Goal: Task Accomplishment & Management: Use online tool/utility

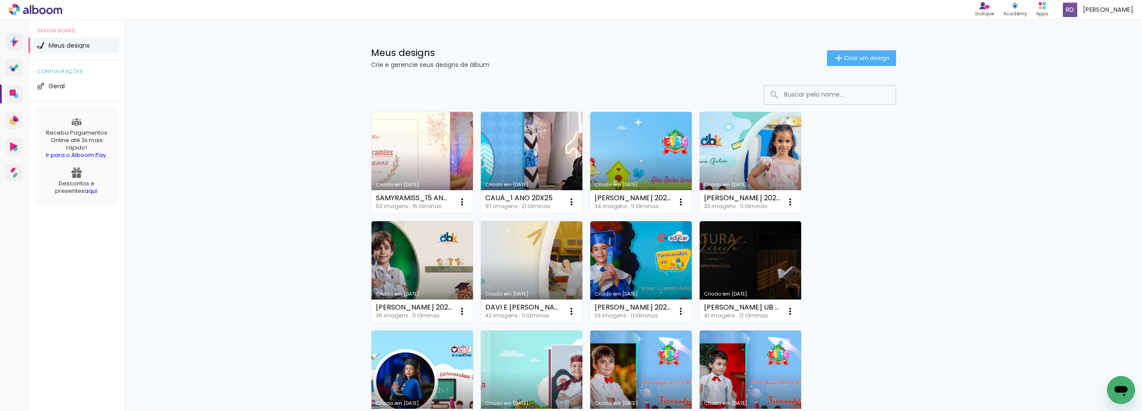
click at [809, 96] on input at bounding box center [841, 95] width 125 height 18
click at [757, 152] on link "Criado em [DATE]" at bounding box center [749, 162] width 101 height 101
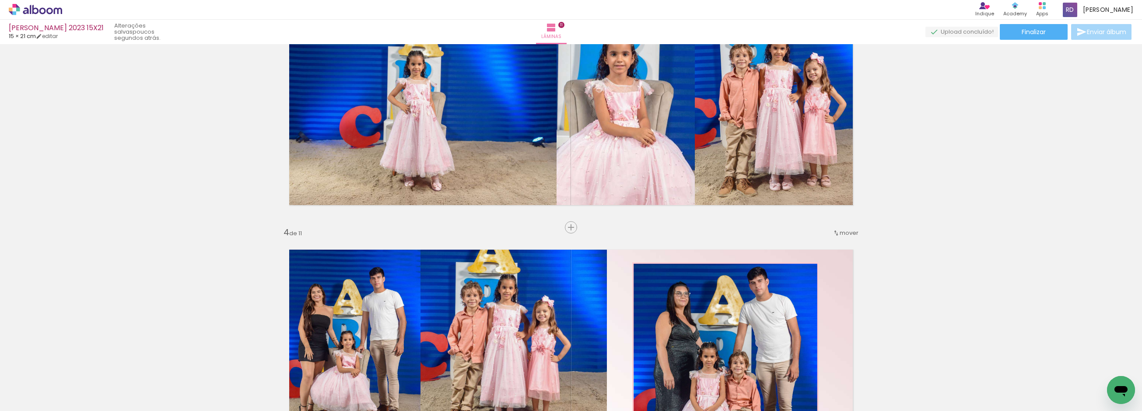
scroll to position [534, 0]
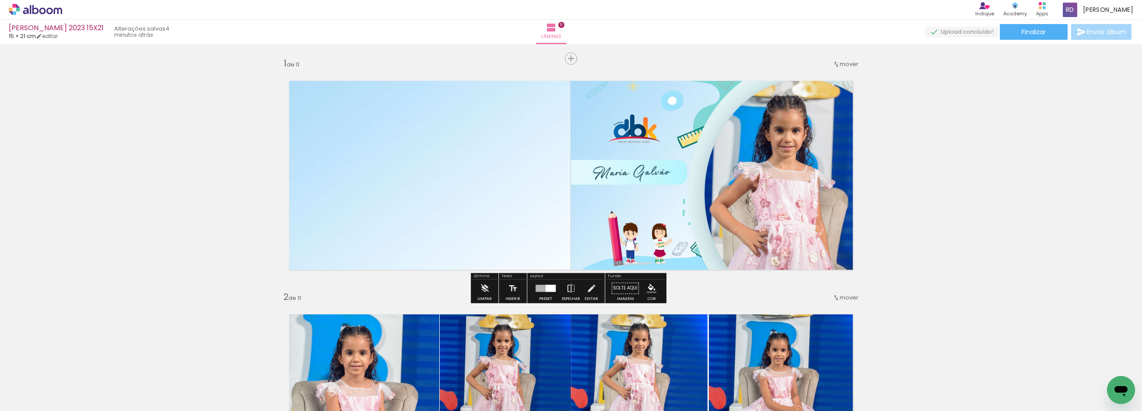
click at [38, 395] on span "Adicionar Fotos" at bounding box center [31, 400] width 26 height 10
click at [0, 0] on input "file" at bounding box center [0, 0] width 0 height 0
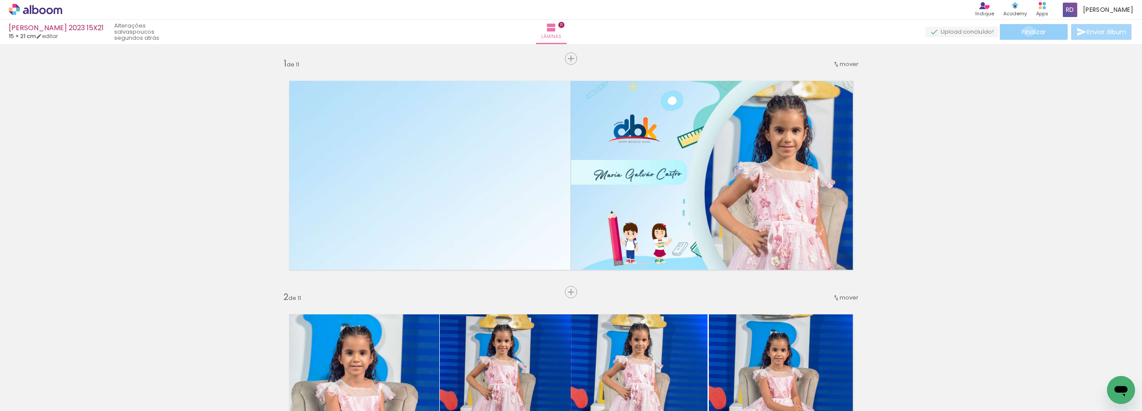
click at [1025, 31] on span "Finalizar" at bounding box center [1033, 32] width 24 height 6
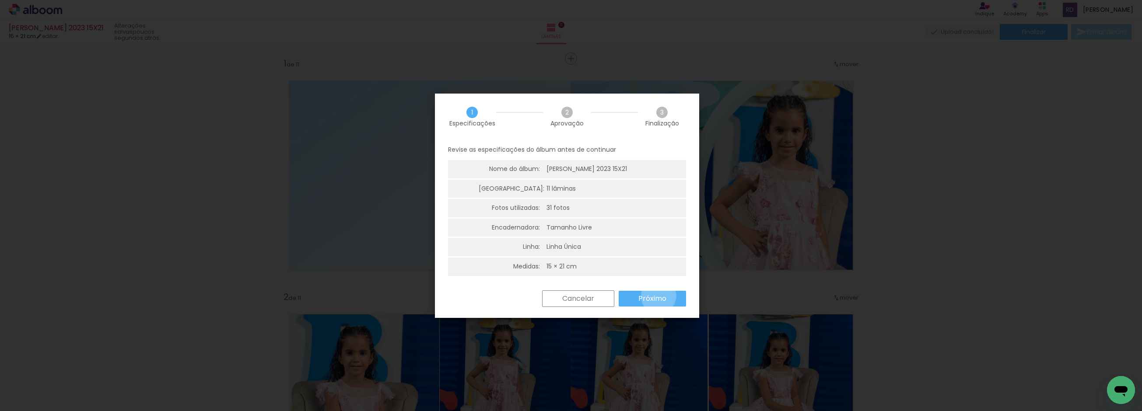
click at [0, 0] on slot "Próximo" at bounding box center [0, 0] width 0 height 0
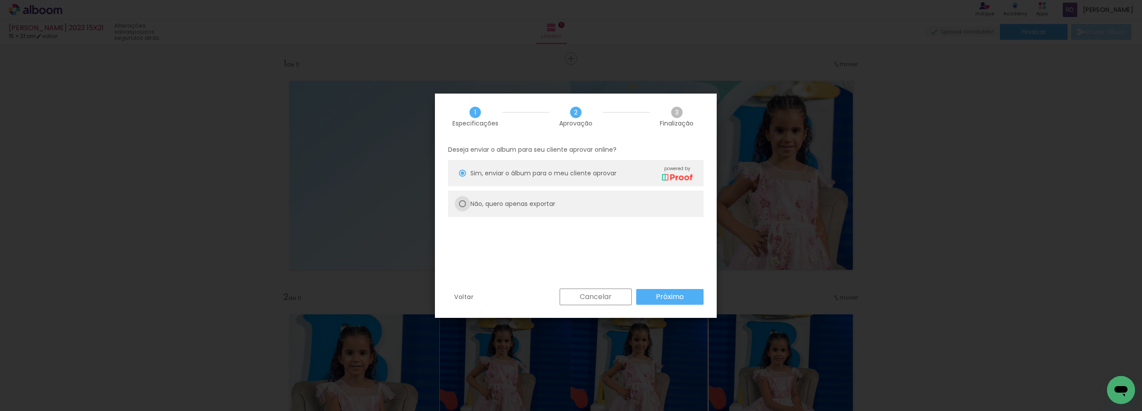
click at [462, 177] on div at bounding box center [462, 173] width 7 height 7
type paper-radio-button "on"
click at [0, 0] on slot "Próximo" at bounding box center [0, 0] width 0 height 0
type input "Alta, 300 DPI"
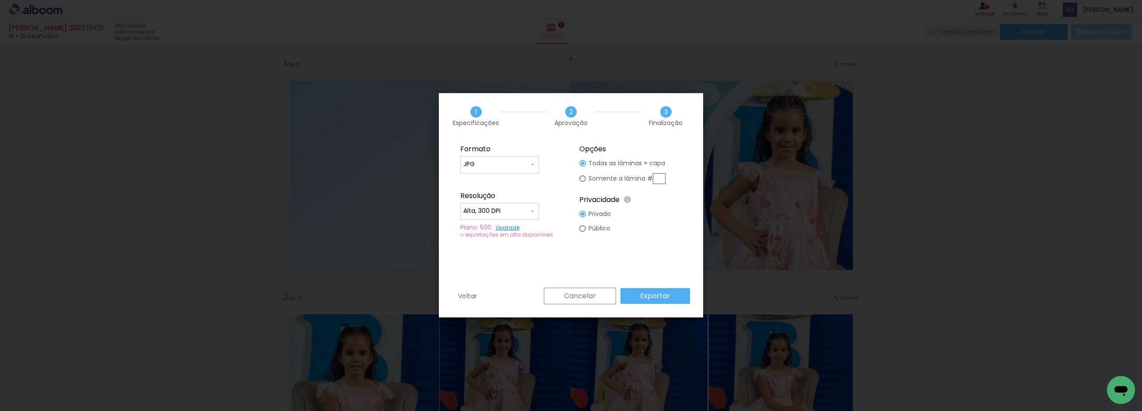
click at [580, 167] on div at bounding box center [582, 163] width 7 height 7
type paper-radio-button "on"
click at [659, 176] on input "text" at bounding box center [659, 178] width 13 height 11
type input "1"
click at [0, 0] on slot "Exportar" at bounding box center [0, 0] width 0 height 0
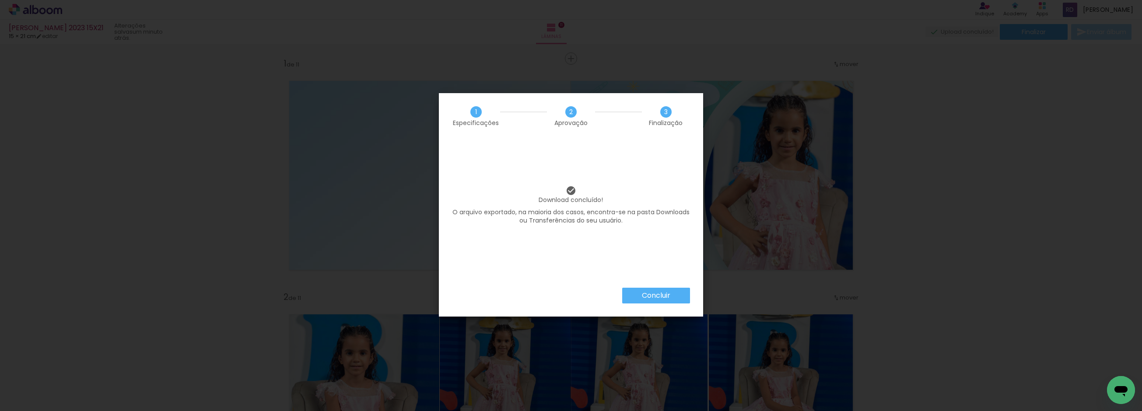
click at [0, 0] on slot "Concluir" at bounding box center [0, 0] width 0 height 0
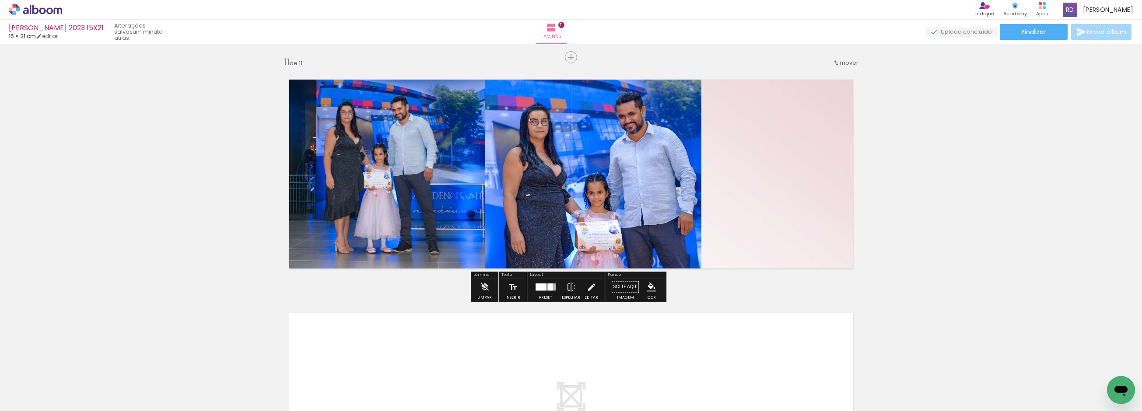
scroll to position [2330, 0]
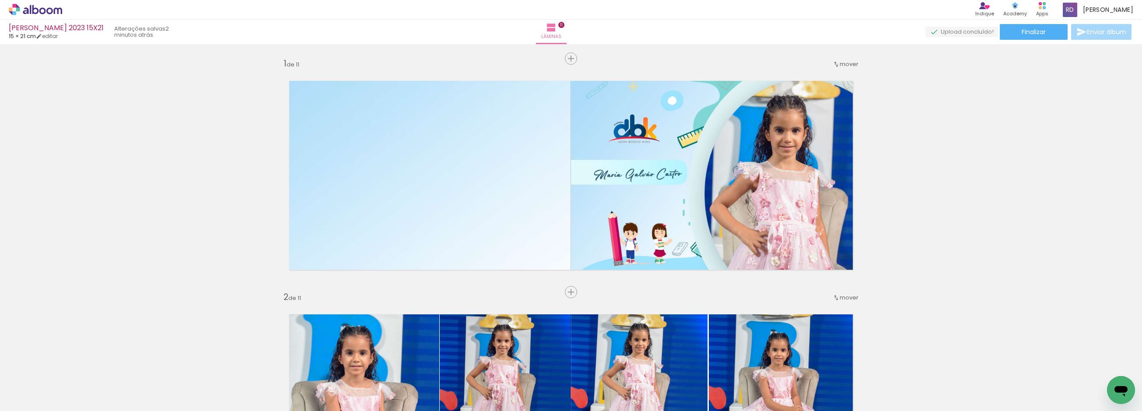
scroll to position [2330, 0]
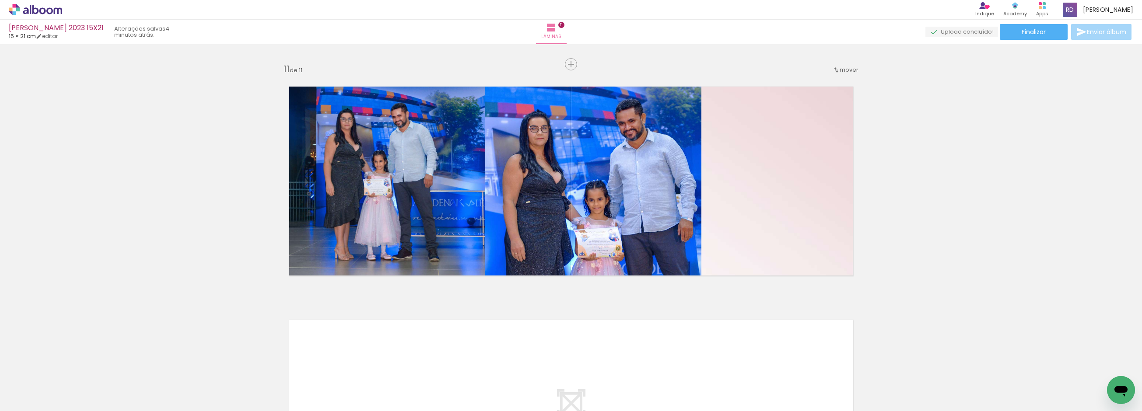
click at [41, 10] on icon at bounding box center [42, 10] width 7 height 7
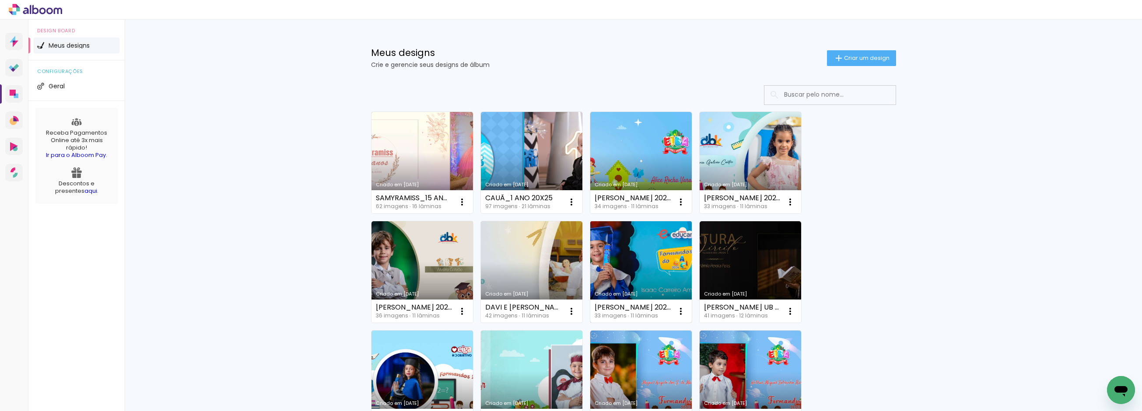
click at [620, 260] on link "Criado em [DATE]" at bounding box center [640, 271] width 101 height 101
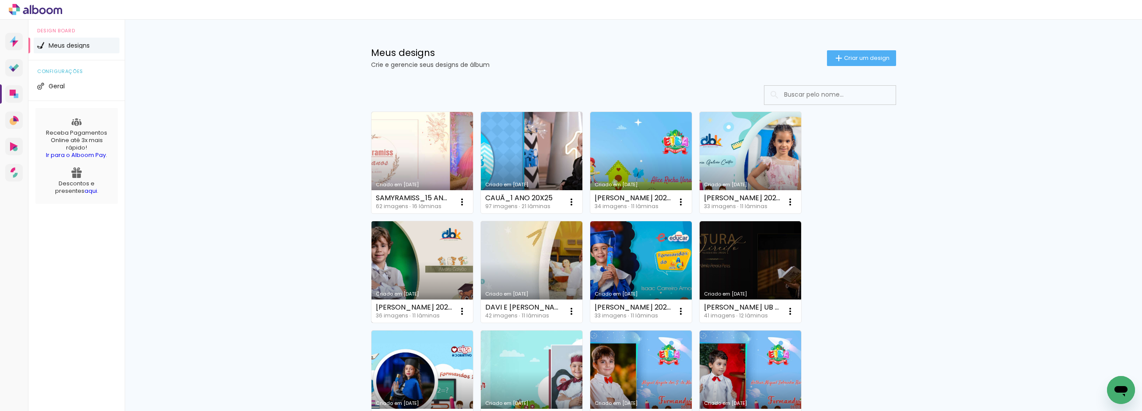
click at [390, 262] on link "Criado em [DATE]" at bounding box center [421, 271] width 101 height 101
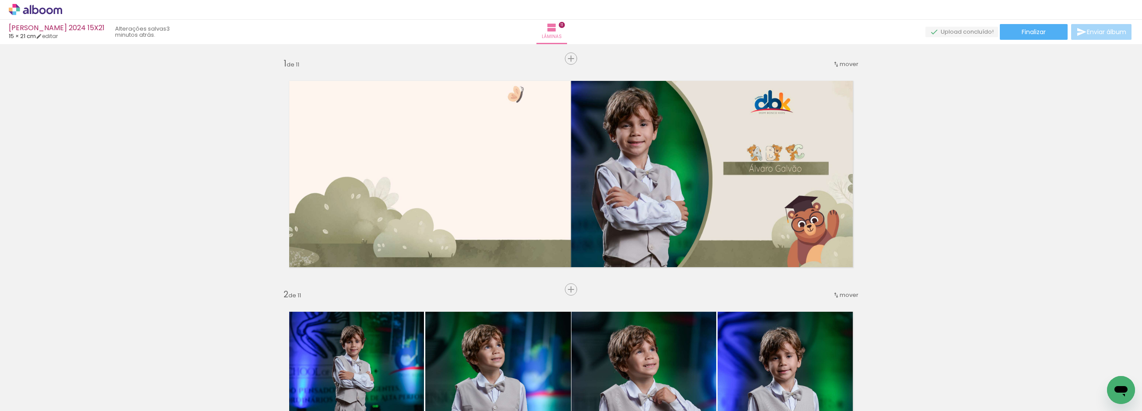
click at [28, 397] on span "Adicionar Fotos" at bounding box center [31, 400] width 26 height 10
click at [0, 0] on input "file" at bounding box center [0, 0] width 0 height 0
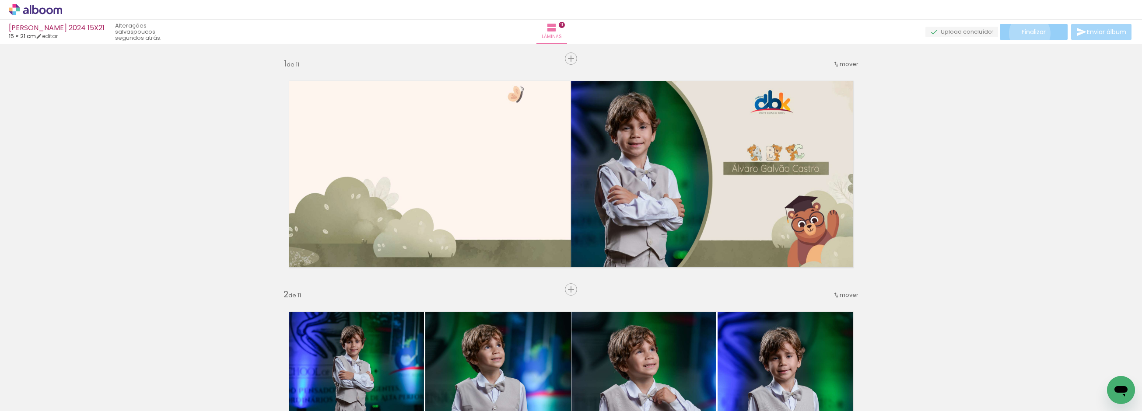
click at [1026, 33] on span "Finalizar" at bounding box center [1033, 32] width 24 height 6
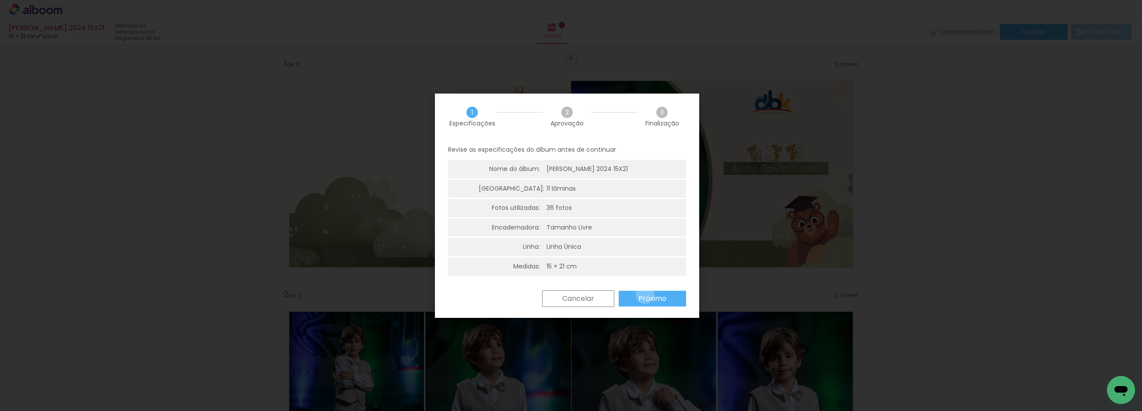
click at [0, 0] on slot "Próximo" at bounding box center [0, 0] width 0 height 0
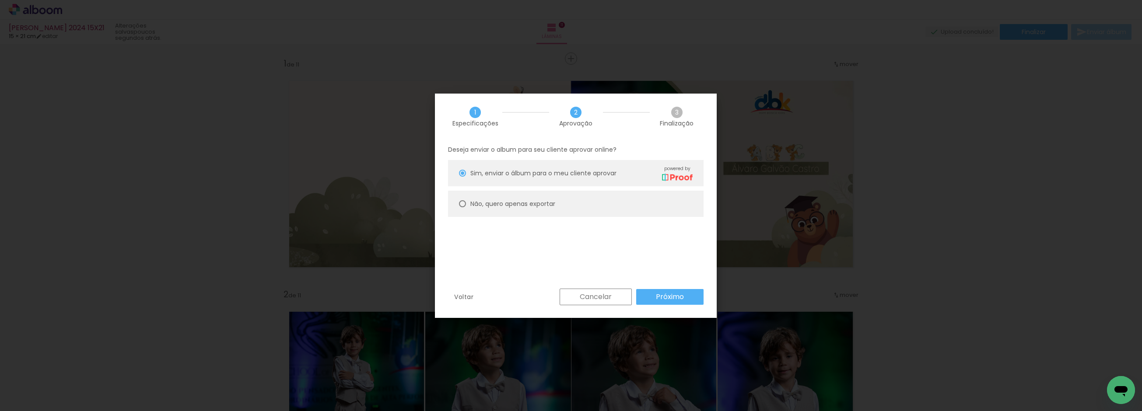
click at [463, 199] on paper-radio-button "Não, quero apenas exportar" at bounding box center [575, 204] width 255 height 26
type paper-radio-button "on"
click at [666, 291] on paper-button "Próximo" at bounding box center [669, 297] width 67 height 16
type input "Alta, 300 DPI"
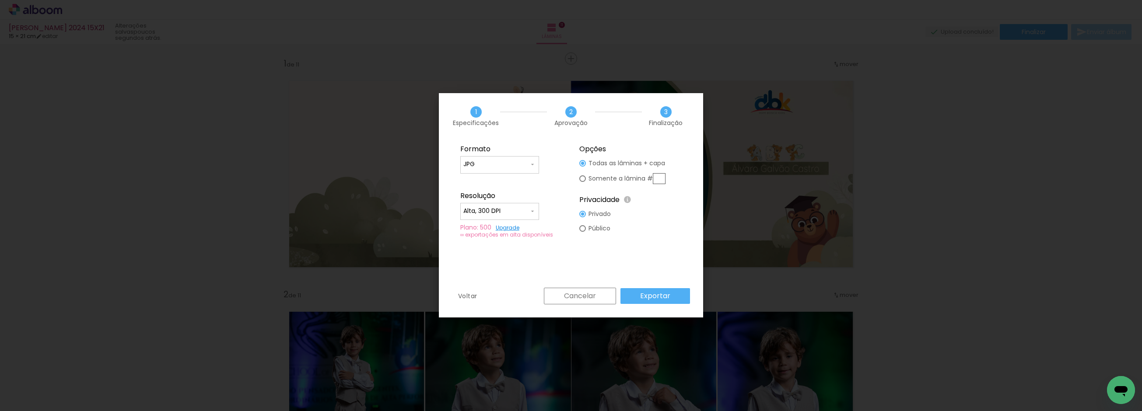
click at [660, 176] on input "text" at bounding box center [659, 178] width 13 height 11
type paper-radio-button "on"
click at [659, 174] on input "text" at bounding box center [659, 178] width 13 height 11
type input "1"
click at [0, 0] on slot "Exportar" at bounding box center [0, 0] width 0 height 0
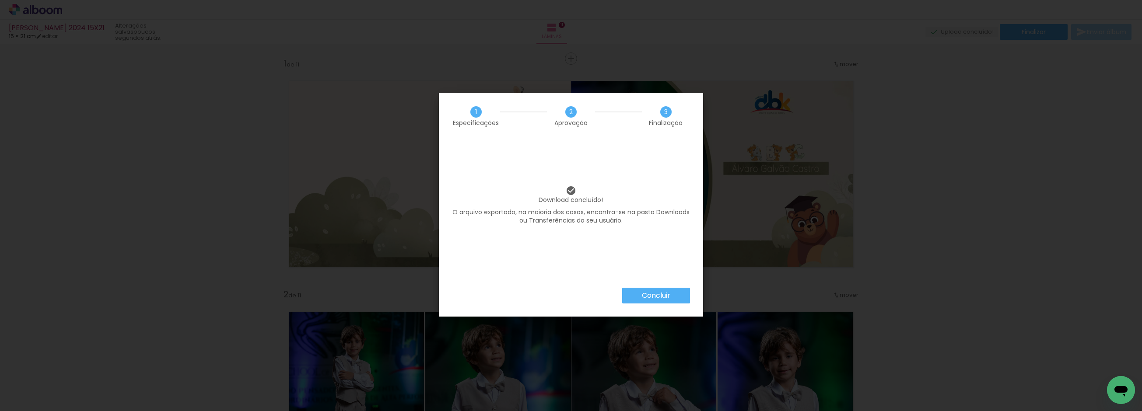
click at [0, 0] on slot "Concluir" at bounding box center [0, 0] width 0 height 0
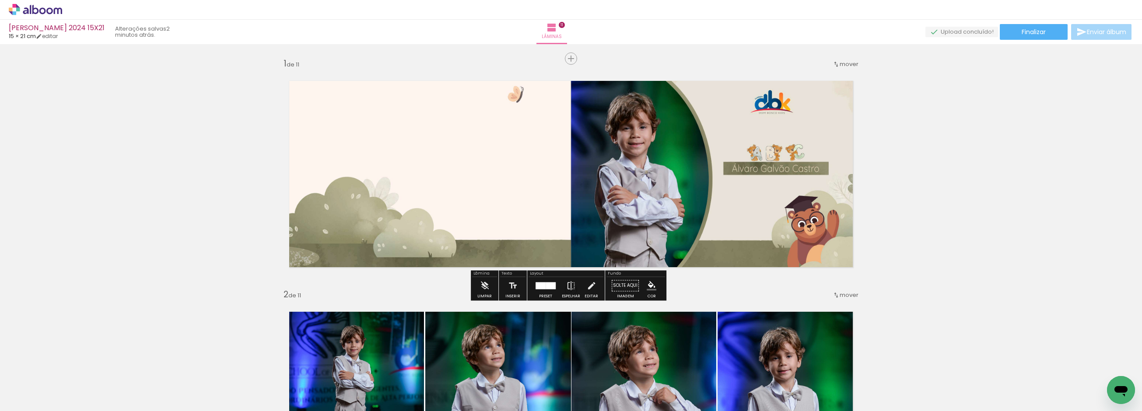
click at [34, 5] on icon at bounding box center [35, 9] width 53 height 11
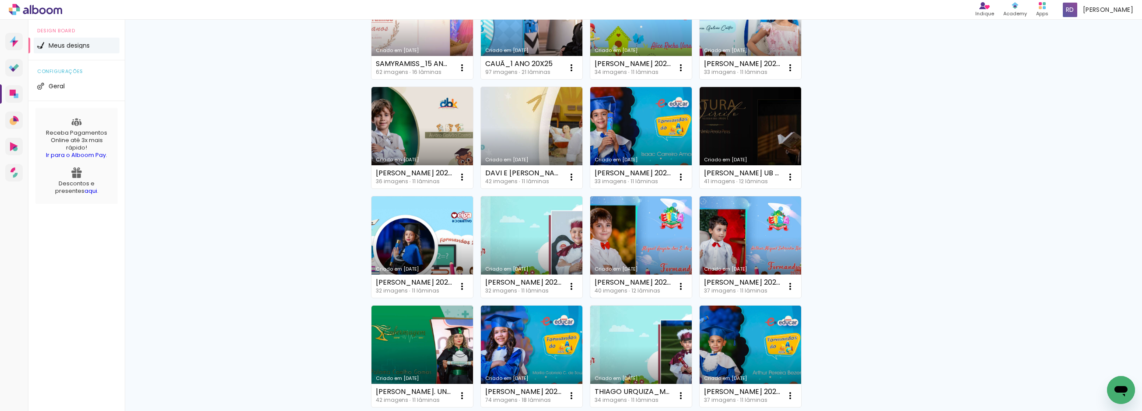
scroll to position [146, 0]
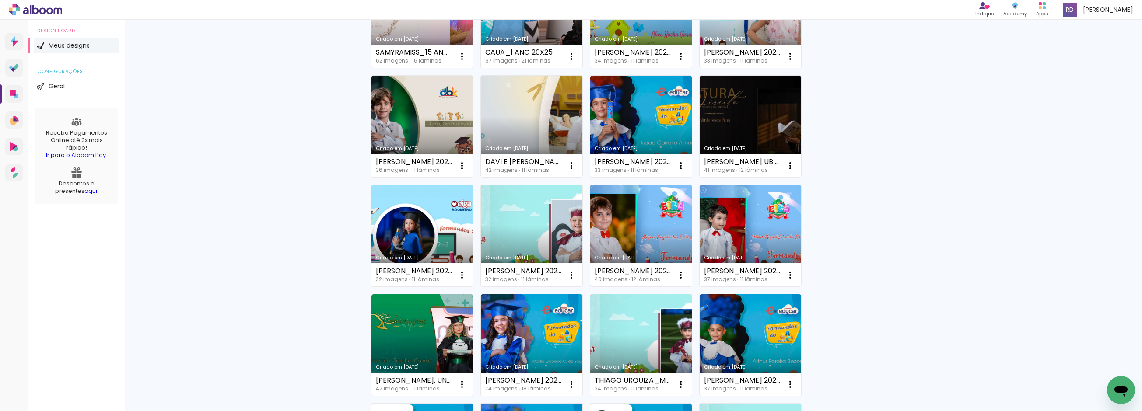
click at [632, 234] on link "Criado em [DATE]" at bounding box center [640, 235] width 101 height 101
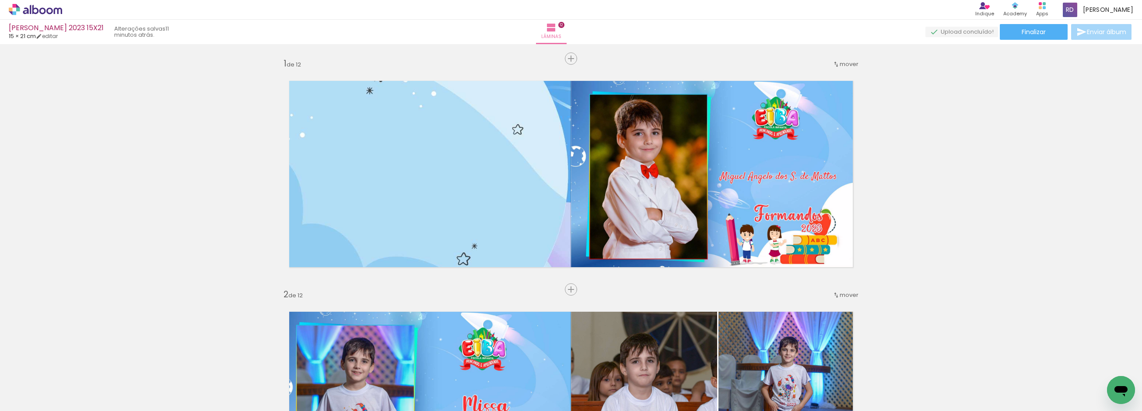
click at [24, 398] on span "Adicionar Fotos" at bounding box center [31, 400] width 26 height 10
click at [0, 0] on input "file" at bounding box center [0, 0] width 0 height 0
click at [1101, 381] on div at bounding box center [1105, 381] width 43 height 31
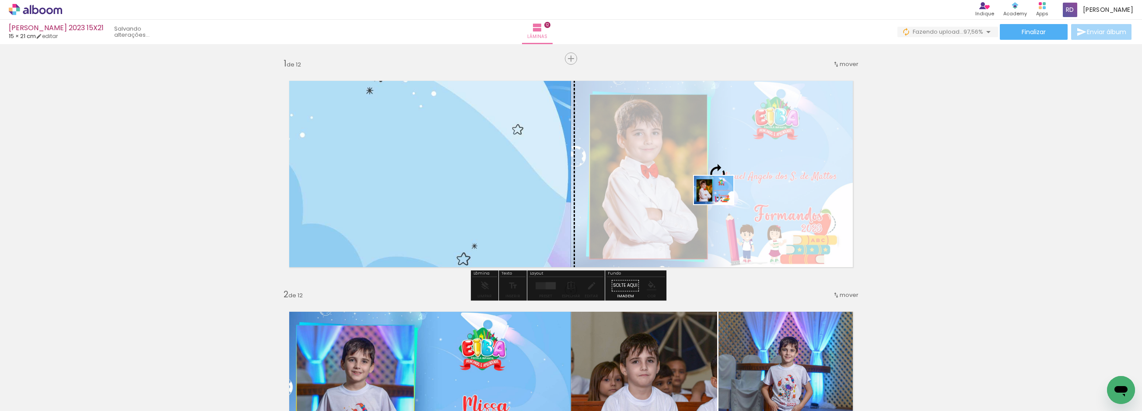
drag, startPoint x: 1099, startPoint y: 384, endPoint x: 720, endPoint y: 202, distance: 420.0
click at [720, 202] on quentale-workspace at bounding box center [571, 205] width 1142 height 411
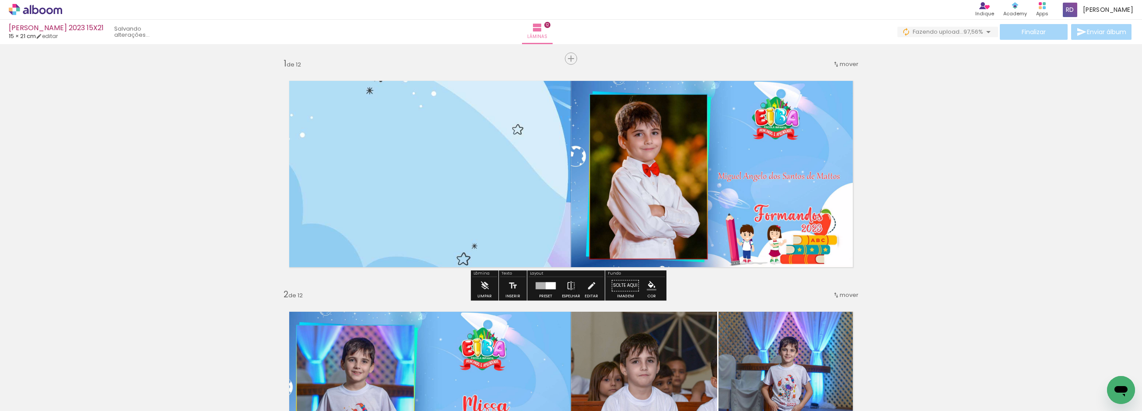
click at [25, 400] on span "Adicionar Fotos" at bounding box center [31, 400] width 26 height 10
click at [0, 0] on input "file" at bounding box center [0, 0] width 0 height 0
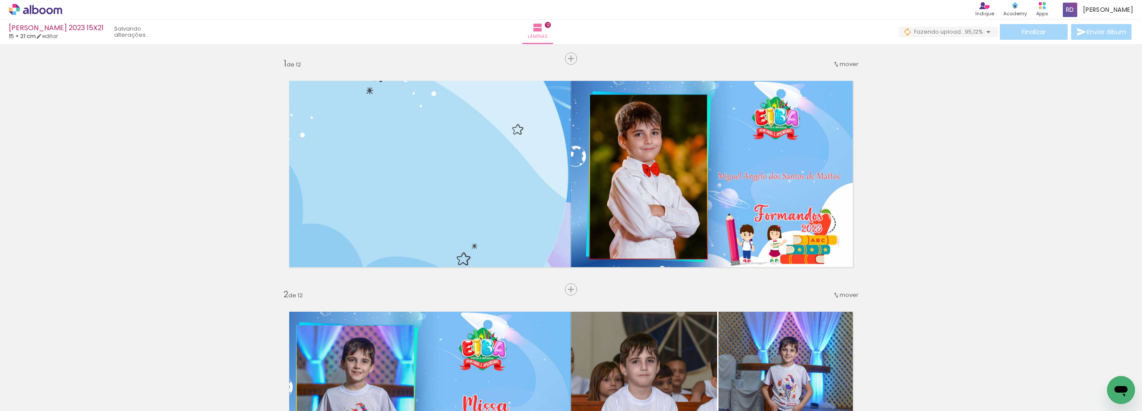
scroll to position [0, 0]
click at [95, 387] on div at bounding box center [87, 381] width 43 height 31
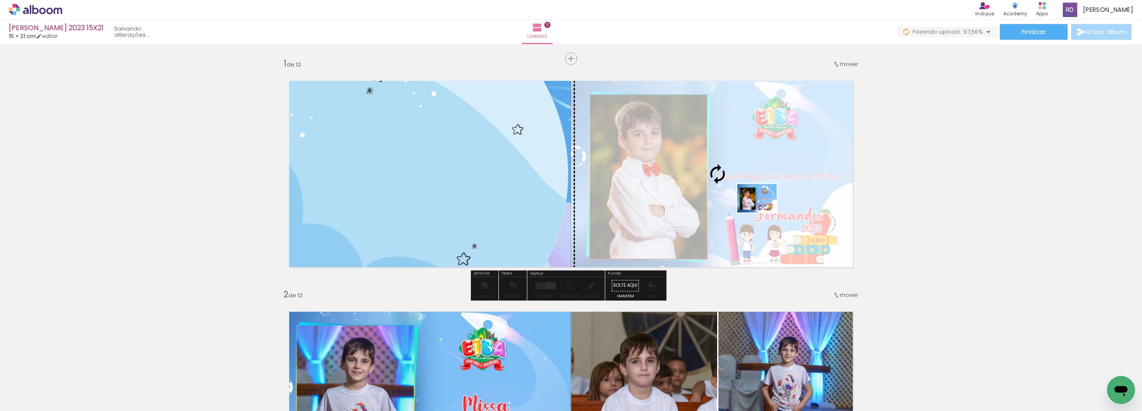
drag, startPoint x: 94, startPoint y: 381, endPoint x: 763, endPoint y: 210, distance: 690.3
click at [763, 210] on quentale-workspace at bounding box center [571, 205] width 1142 height 411
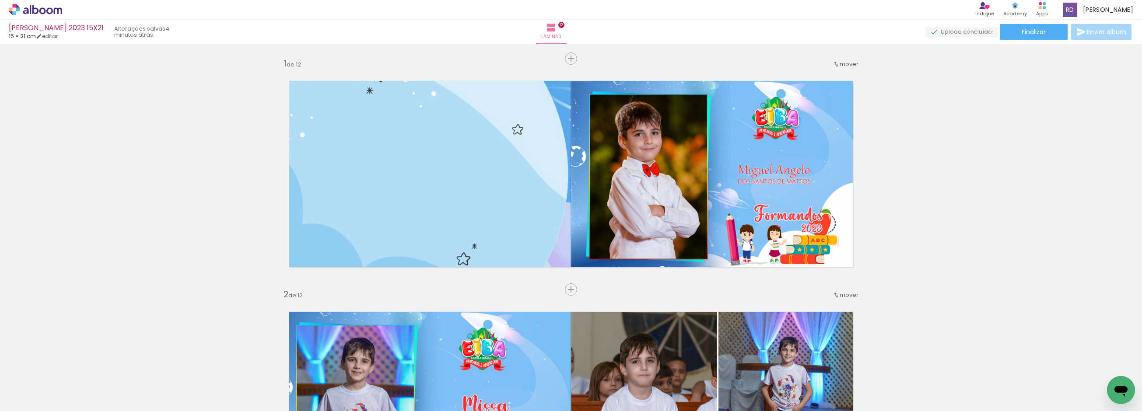
click at [22, 397] on span "Adicionar Fotos" at bounding box center [31, 400] width 26 height 10
click at [0, 0] on input "file" at bounding box center [0, 0] width 0 height 0
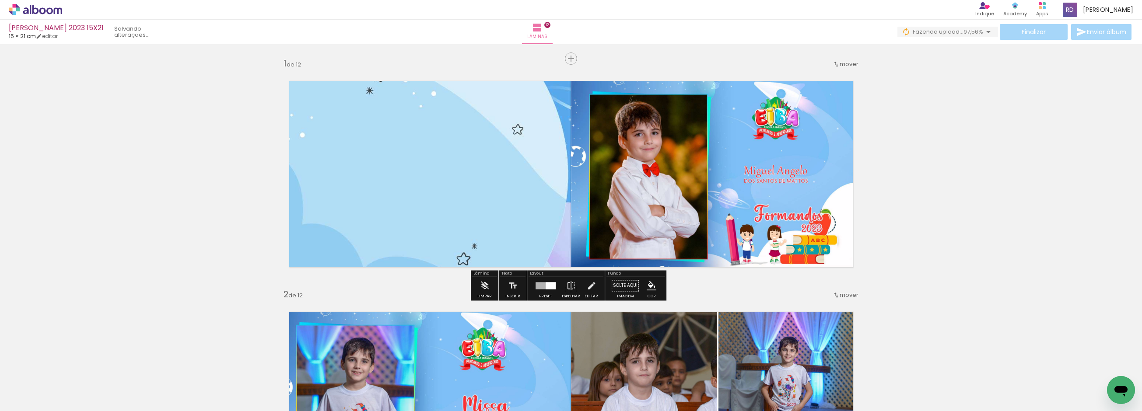
click at [1030, 36] on paper-button "Finalizar" at bounding box center [1033, 32] width 68 height 16
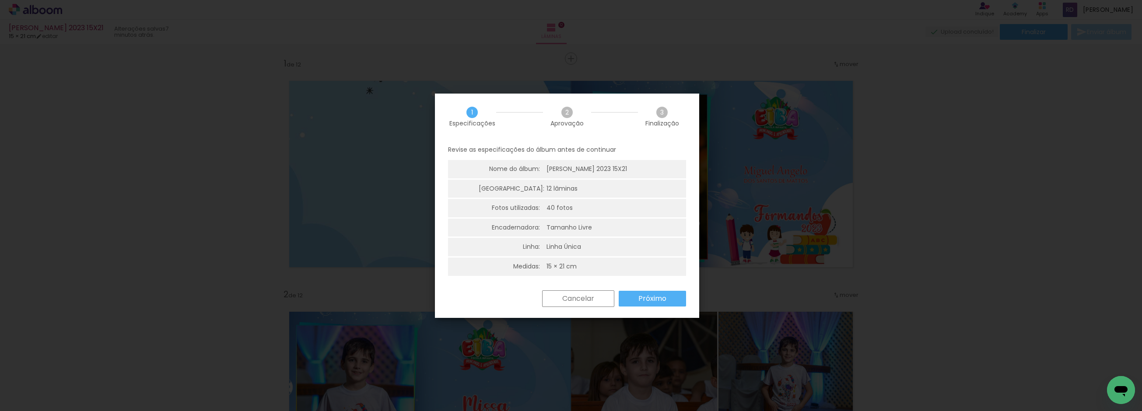
click at [0, 0] on slot "Próximo" at bounding box center [0, 0] width 0 height 0
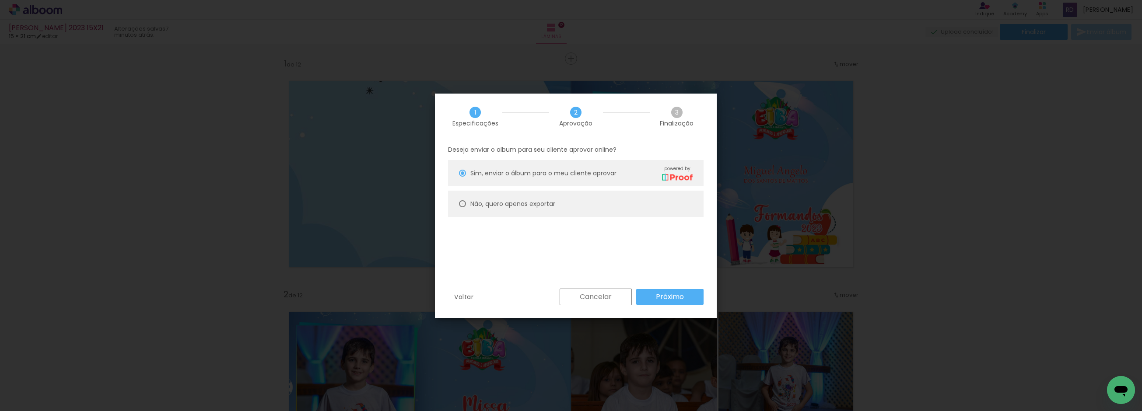
click at [461, 177] on div at bounding box center [462, 173] width 7 height 7
type paper-radio-button "on"
click at [0, 0] on slot "Próximo" at bounding box center [0, 0] width 0 height 0
type input "Alta, 300 DPI"
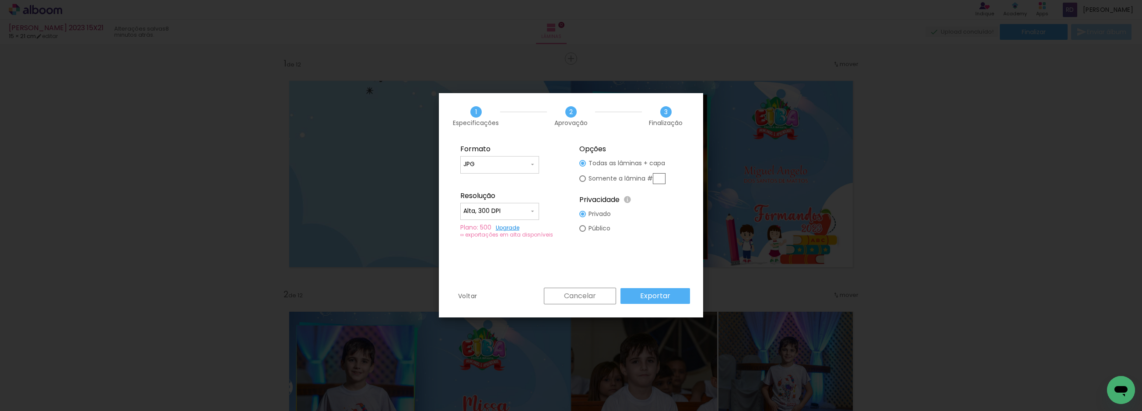
click at [660, 177] on input "text" at bounding box center [659, 178] width 13 height 11
type paper-radio-button "on"
type input "1"
click at [0, 0] on slot "Exportar" at bounding box center [0, 0] width 0 height 0
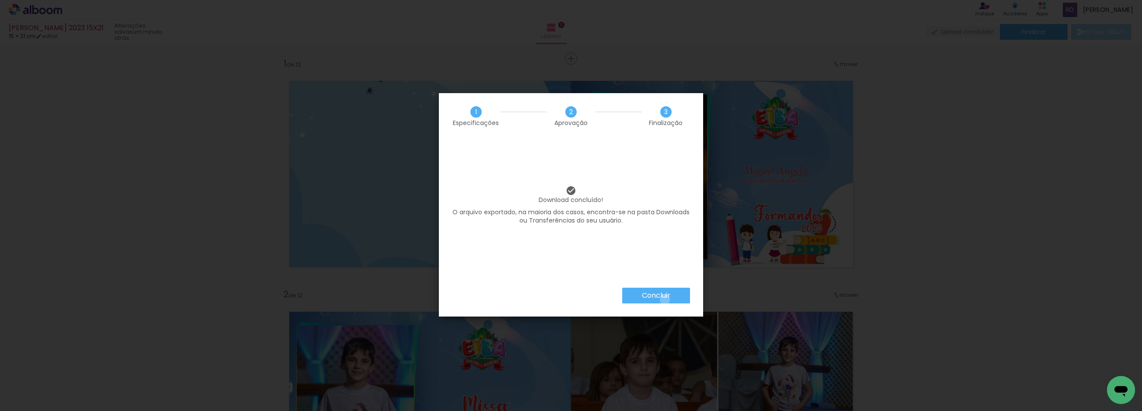
click at [0, 0] on slot "Concluir" at bounding box center [0, 0] width 0 height 0
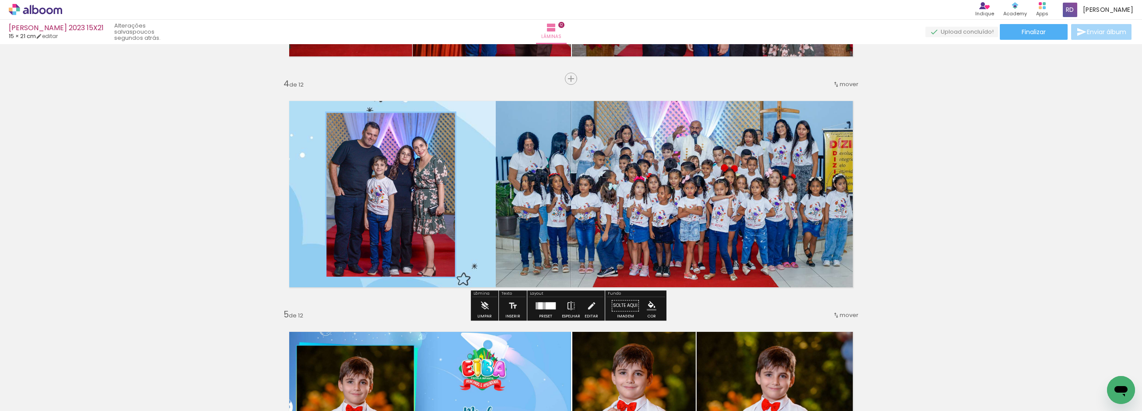
scroll to position [680, 0]
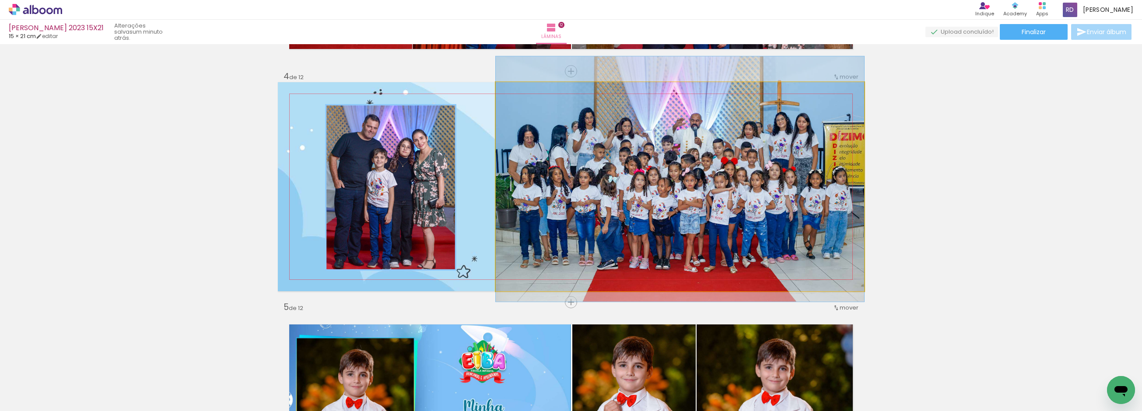
click at [754, 195] on quentale-photo at bounding box center [680, 186] width 368 height 209
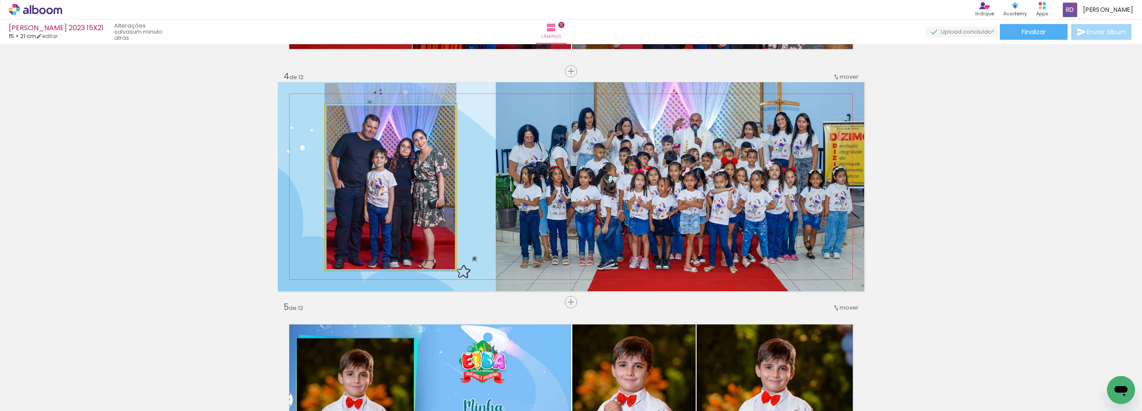
click at [376, 211] on quentale-photo at bounding box center [390, 187] width 131 height 167
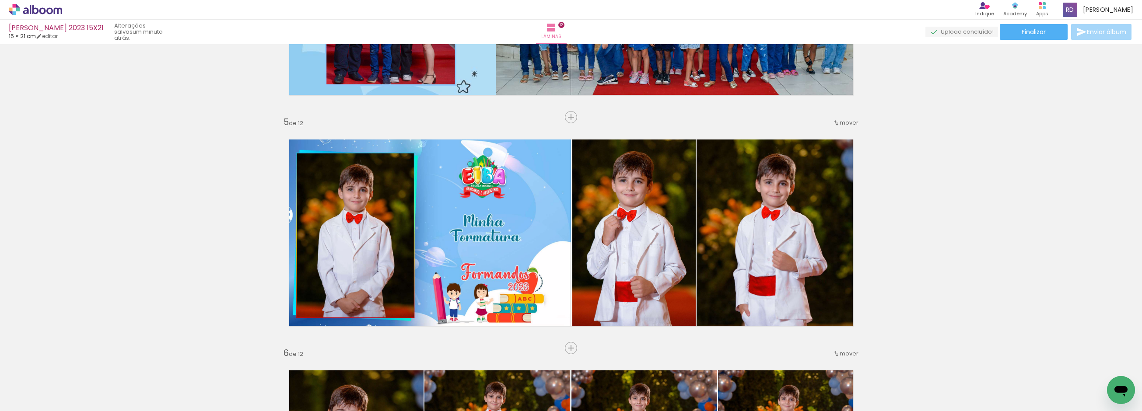
scroll to position [875, 0]
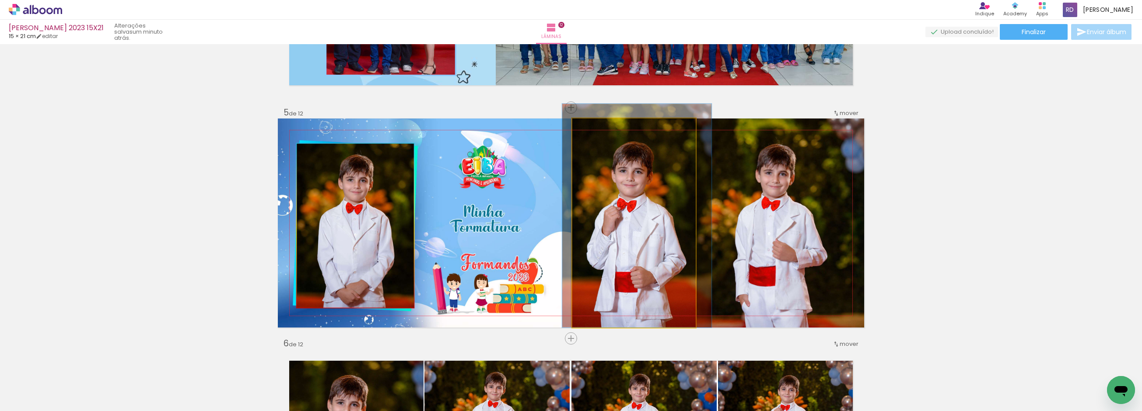
click at [606, 211] on quentale-photo at bounding box center [633, 223] width 123 height 209
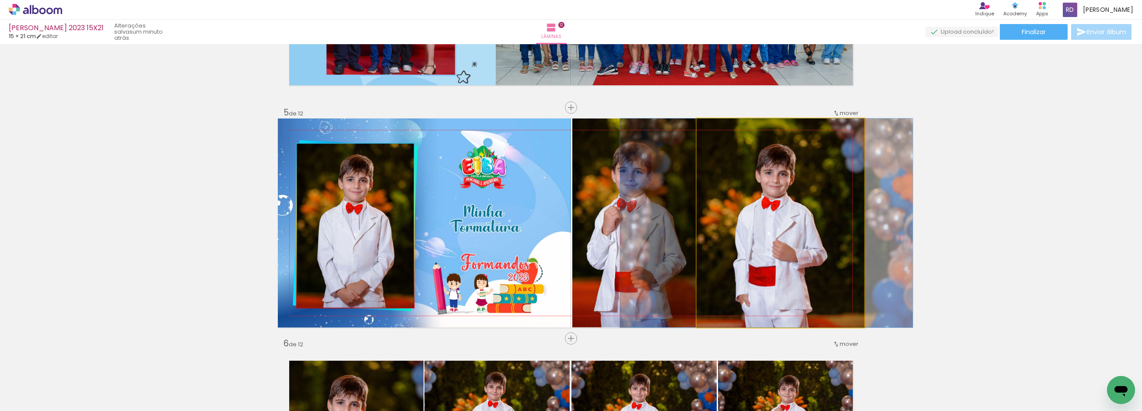
click at [781, 205] on quentale-photo at bounding box center [780, 223] width 168 height 209
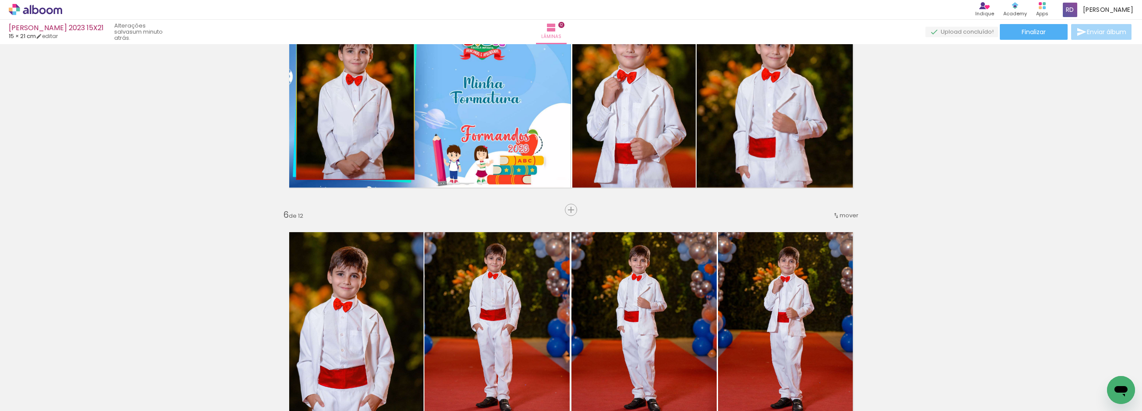
scroll to position [1069, 0]
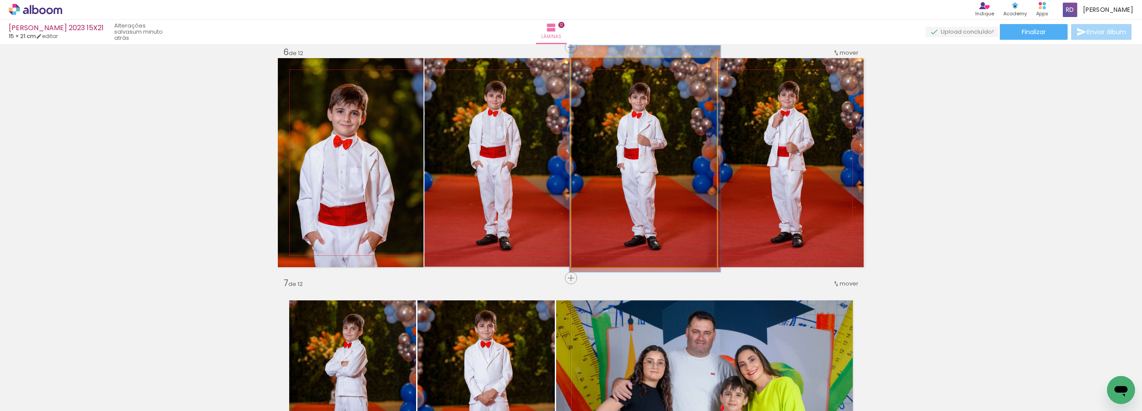
click at [642, 177] on quentale-photo at bounding box center [643, 162] width 145 height 209
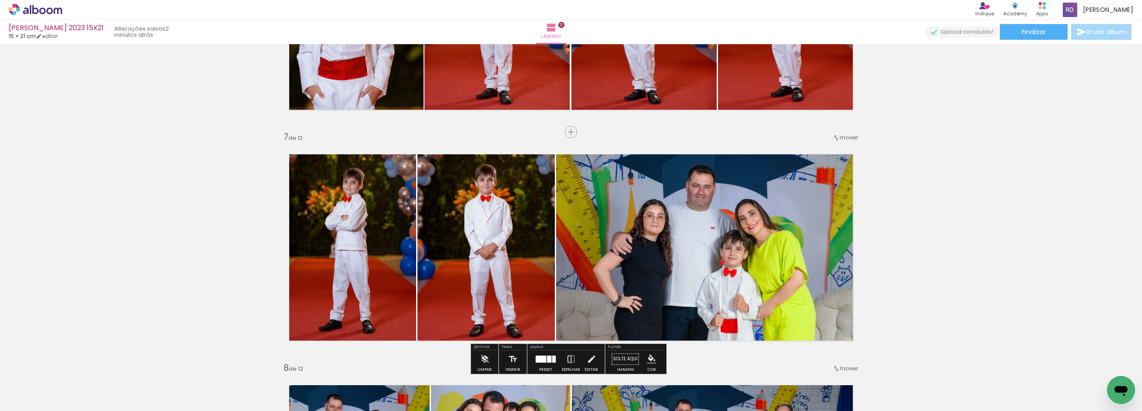
scroll to position [1361, 0]
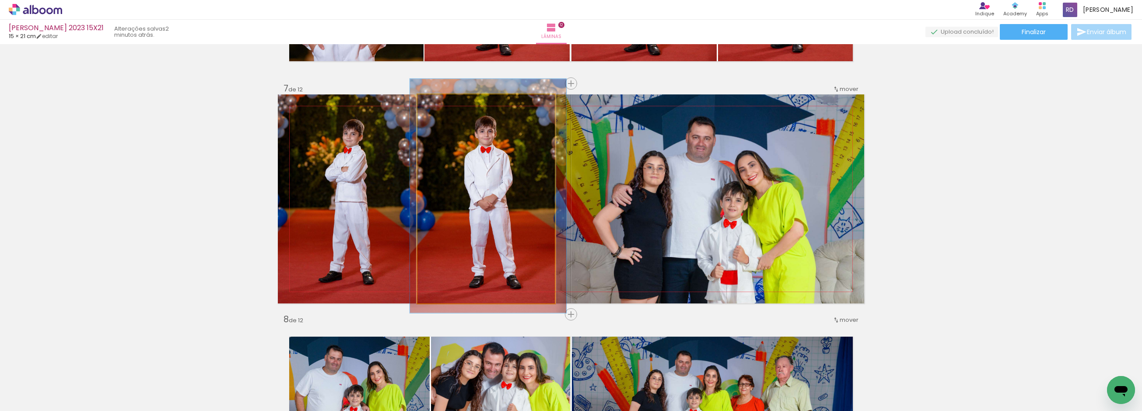
click at [501, 209] on quentale-photo at bounding box center [485, 198] width 137 height 209
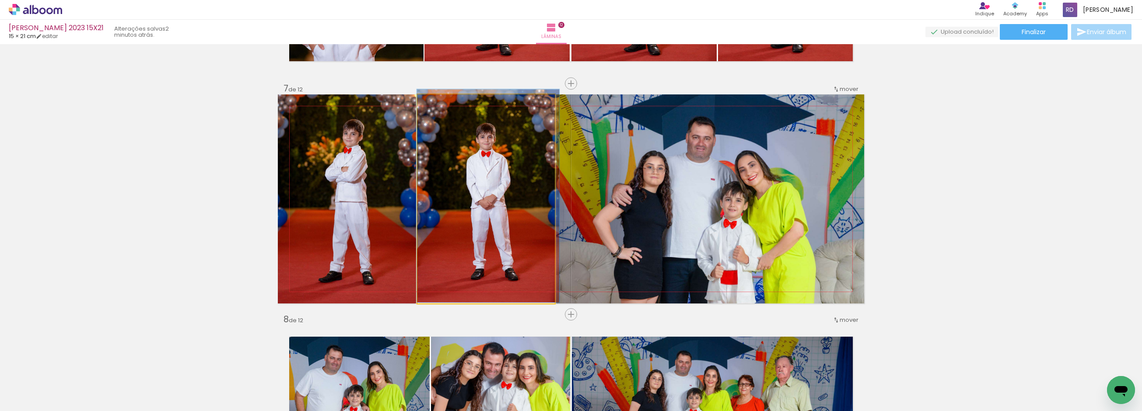
click at [436, 107] on div at bounding box center [439, 104] width 14 height 14
click at [477, 157] on quentale-photo at bounding box center [485, 198] width 137 height 209
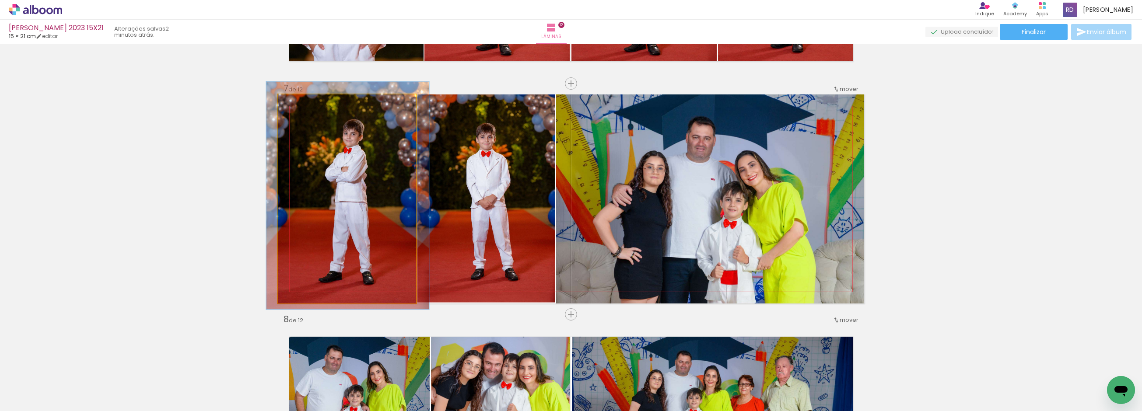
click at [296, 107] on div at bounding box center [301, 104] width 14 height 14
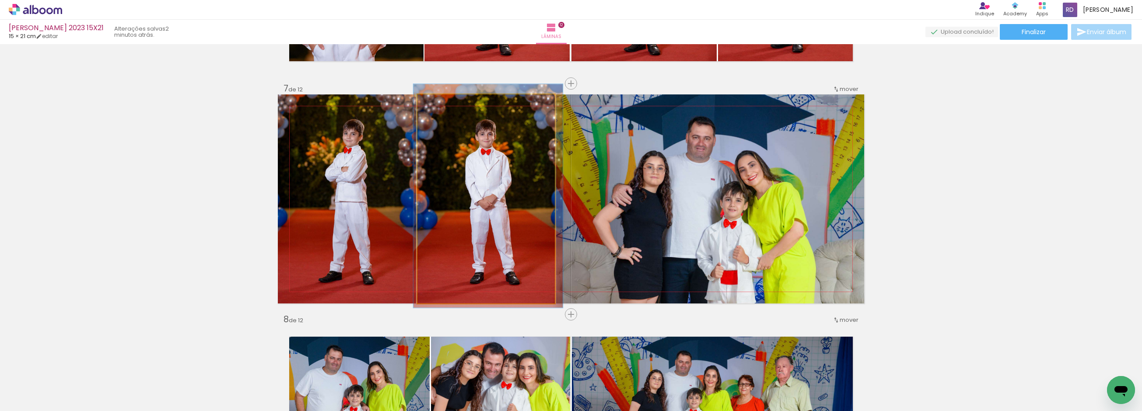
type paper-slider "107"
click at [437, 105] on div at bounding box center [441, 104] width 8 height 8
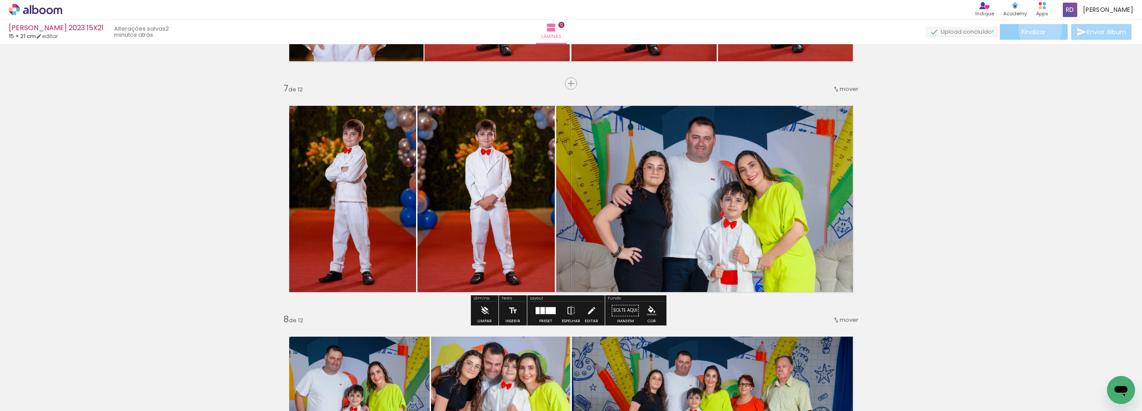
click at [1037, 29] on span "Finalizar" at bounding box center [1033, 32] width 24 height 6
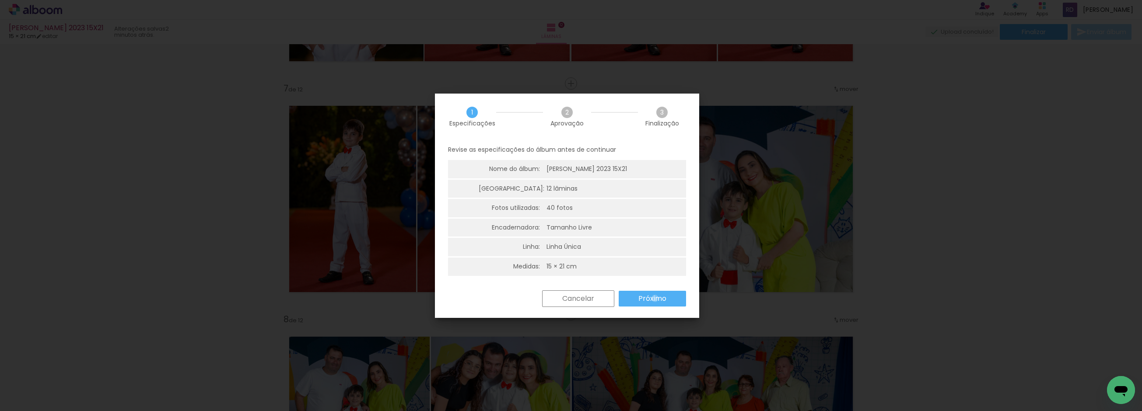
click at [0, 0] on slot "Próximo" at bounding box center [0, 0] width 0 height 0
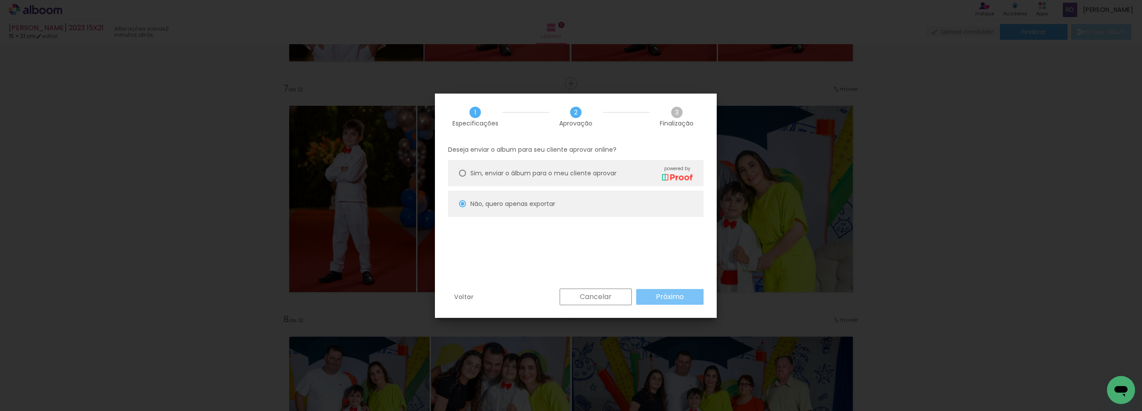
click at [0, 0] on slot "Próximo" at bounding box center [0, 0] width 0 height 0
type input "Alta, 300 DPI"
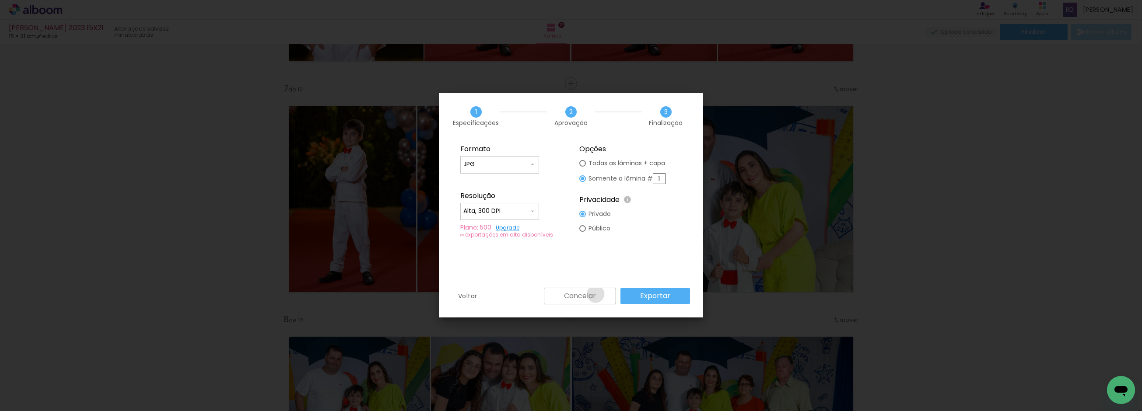
click at [0, 0] on slot "Cancelar" at bounding box center [0, 0] width 0 height 0
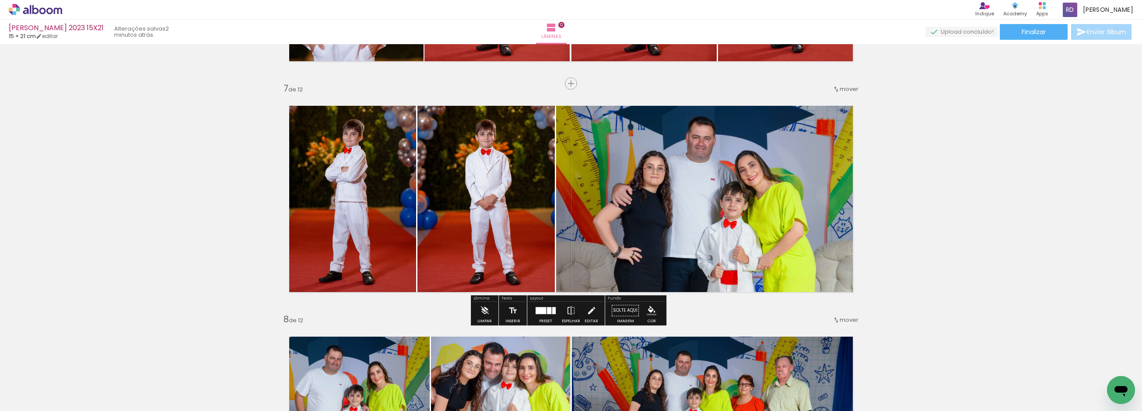
click at [912, 212] on div "Inserir lâmina 1 de 12 Inserir lâmina 2 de 12 Inserir lâmina 3 de 12 Inserir lâ…" at bounding box center [571, 188] width 1142 height 3003
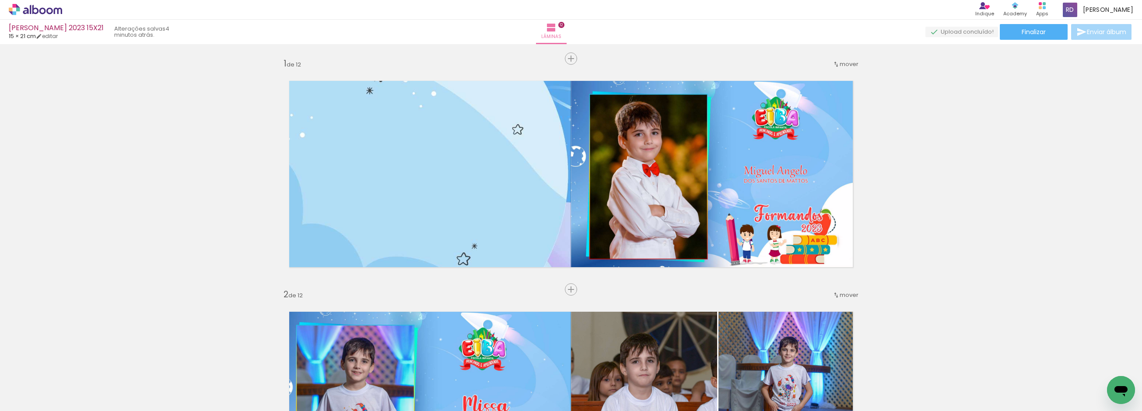
scroll to position [1361, 0]
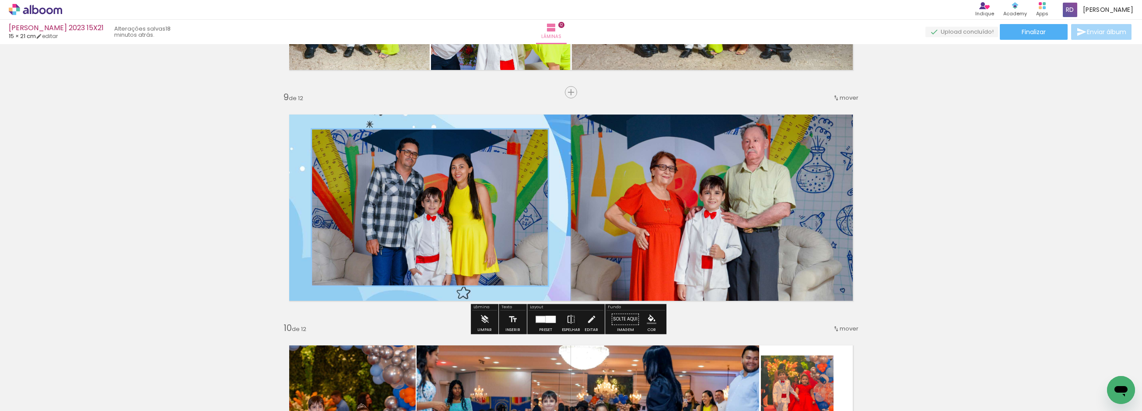
scroll to position [1847, 0]
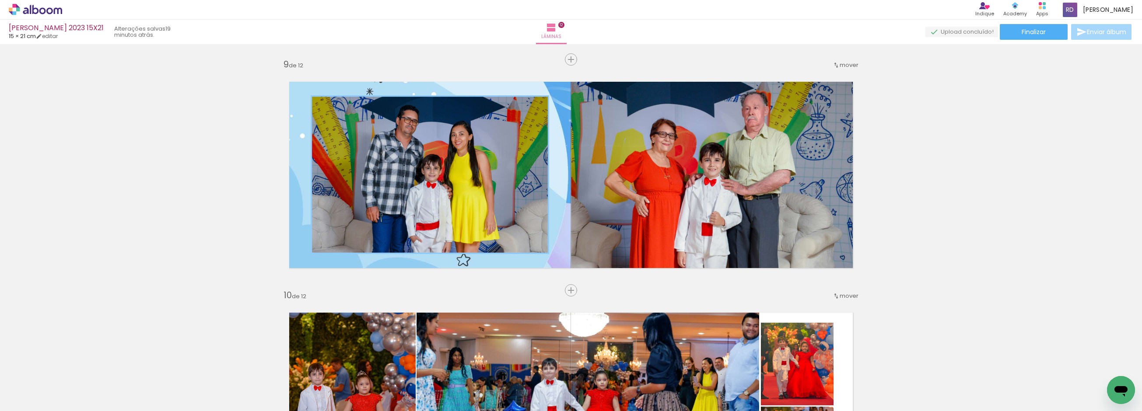
click at [28, 398] on span "Adicionar Fotos" at bounding box center [31, 400] width 26 height 10
click at [0, 0] on input "file" at bounding box center [0, 0] width 0 height 0
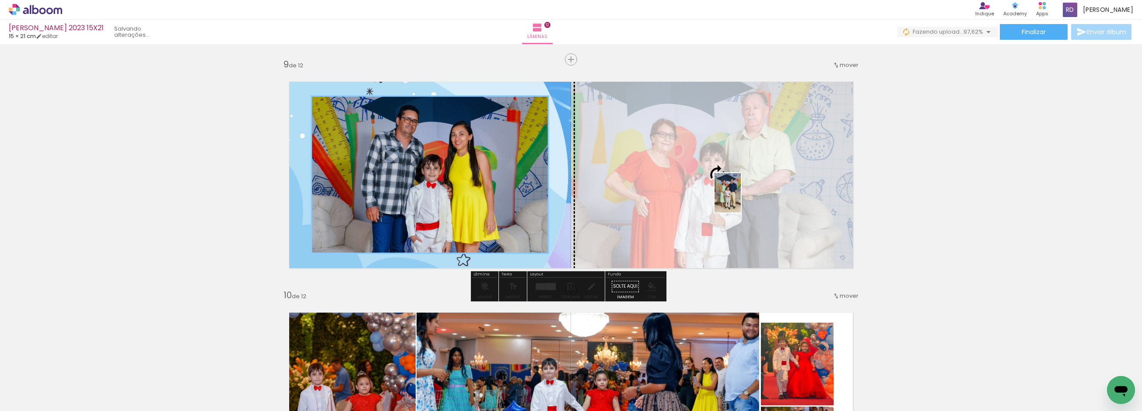
drag, startPoint x: 1105, startPoint y: 376, endPoint x: 740, endPoint y: 199, distance: 405.3
click at [740, 199] on quentale-workspace at bounding box center [571, 205] width 1142 height 411
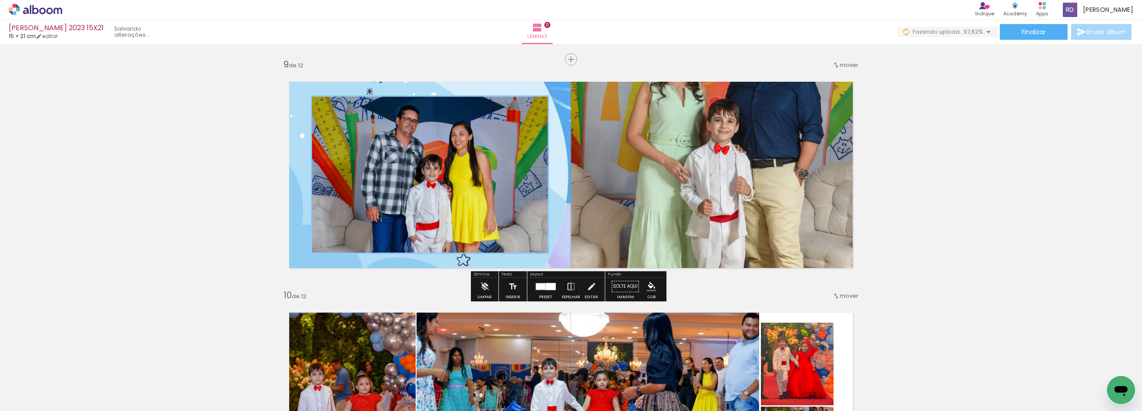
click at [738, 188] on quentale-photo at bounding box center [717, 174] width 293 height 209
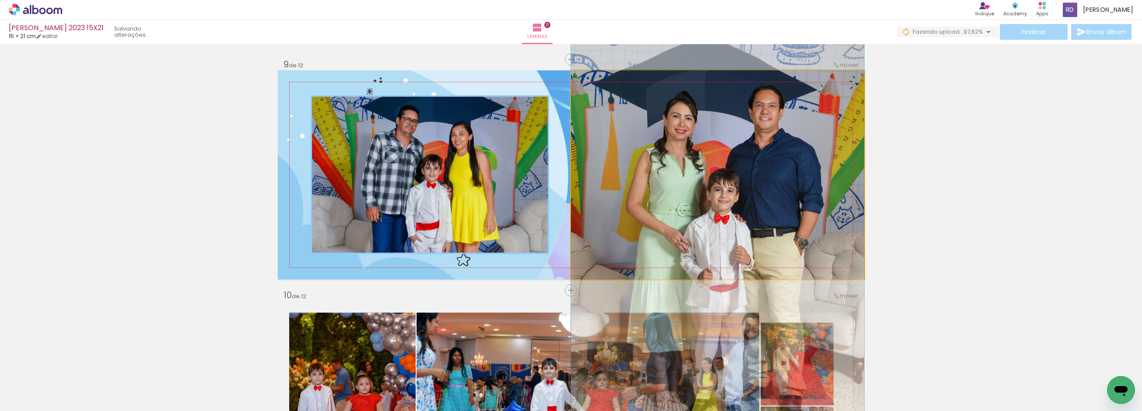
drag, startPoint x: 717, startPoint y: 164, endPoint x: 715, endPoint y: 233, distance: 69.6
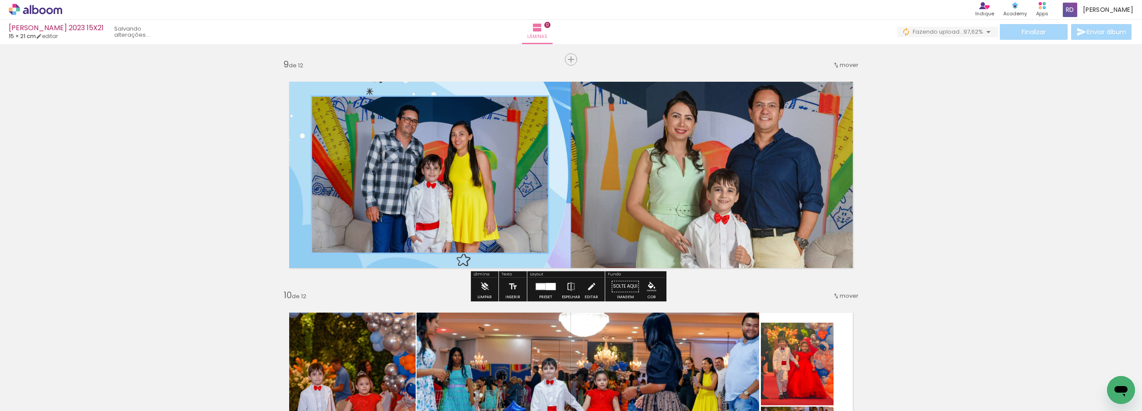
click at [686, 227] on quentale-photo at bounding box center [717, 174] width 293 height 209
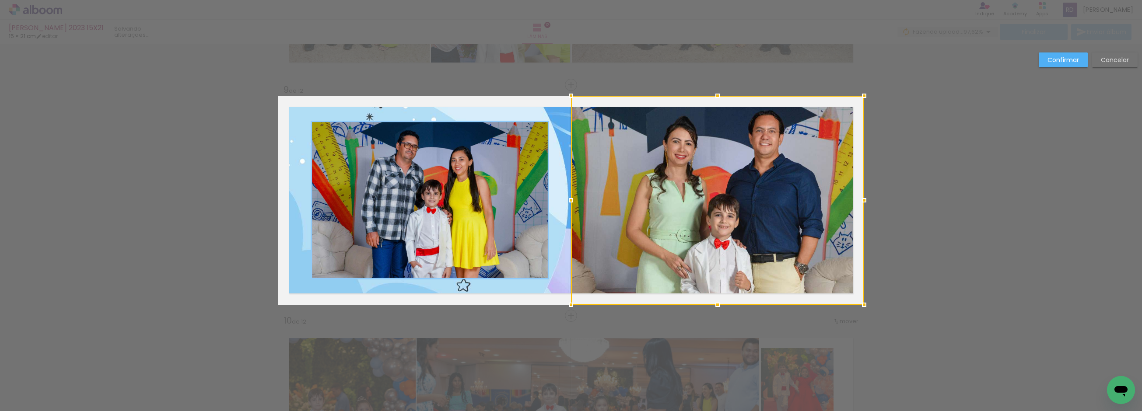
scroll to position [1821, 0]
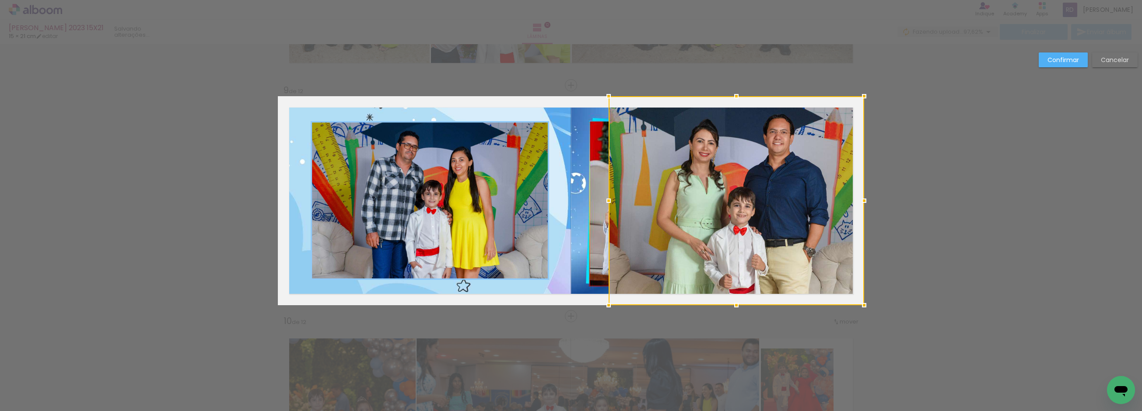
drag, startPoint x: 565, startPoint y: 199, endPoint x: 602, endPoint y: 199, distance: 37.2
click at [602, 199] on div at bounding box center [608, 200] width 17 height 17
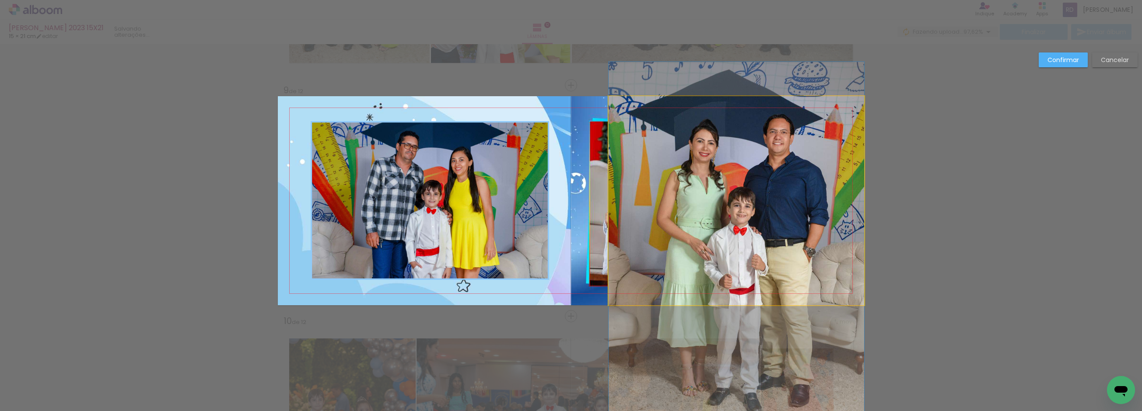
click at [803, 186] on quentale-photo at bounding box center [735, 200] width 255 height 209
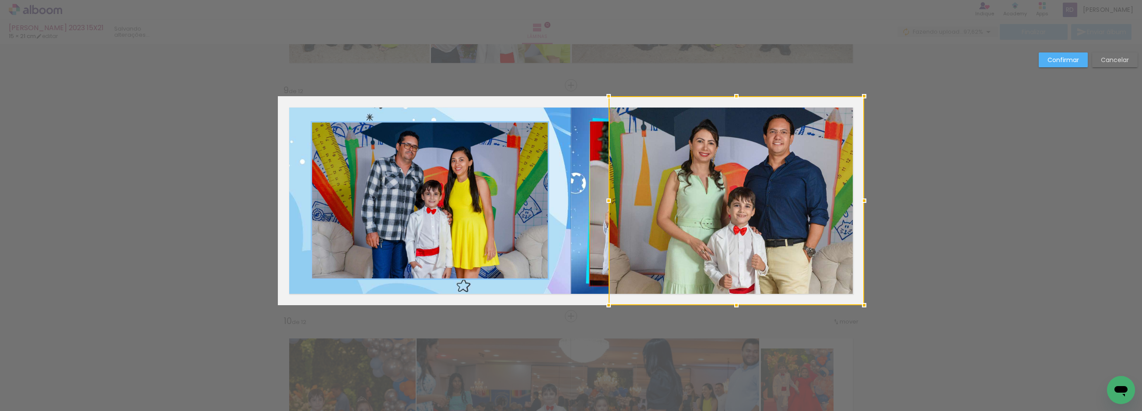
click at [803, 186] on div at bounding box center [735, 200] width 255 height 209
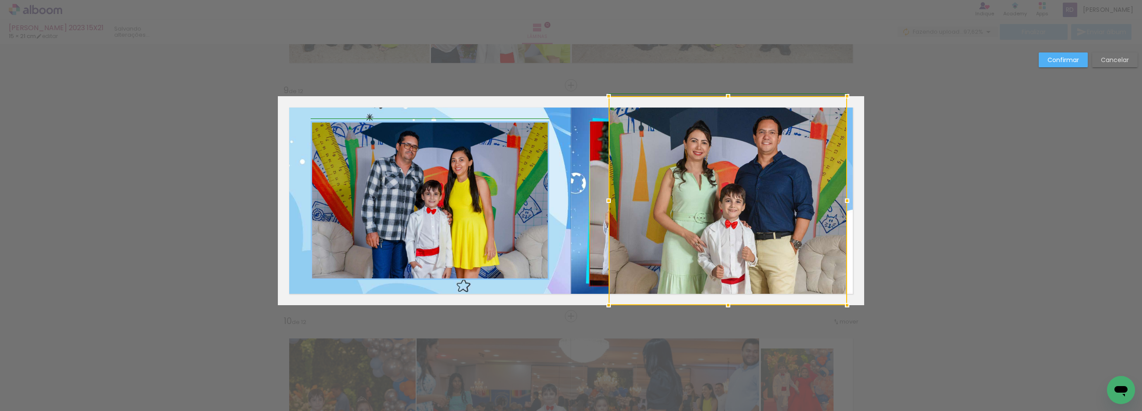
drag, startPoint x: 864, startPoint y: 202, endPoint x: 845, endPoint y: 206, distance: 19.8
click at [845, 206] on div at bounding box center [846, 200] width 17 height 17
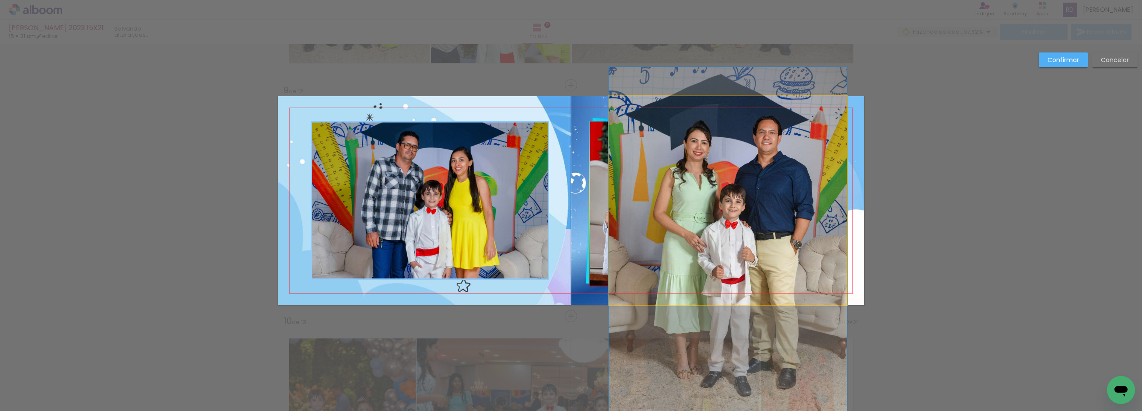
drag, startPoint x: 749, startPoint y: 192, endPoint x: 737, endPoint y: 191, distance: 12.3
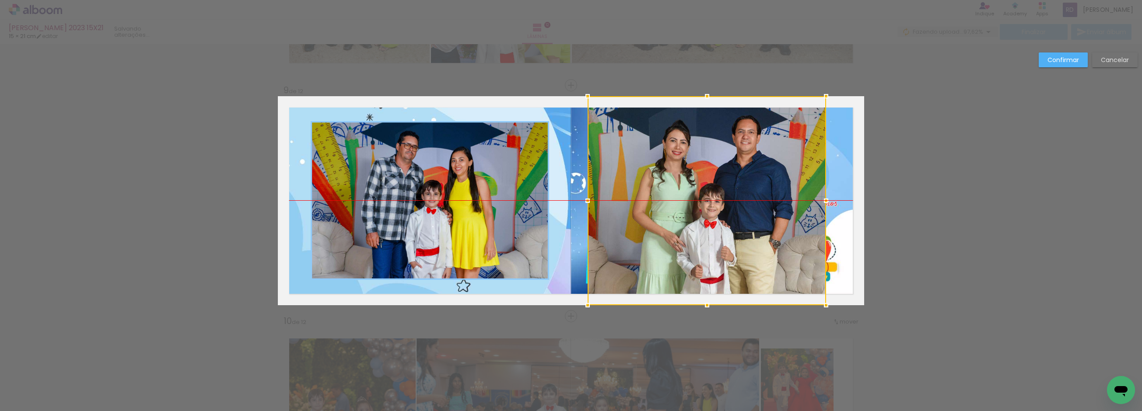
drag, startPoint x: 744, startPoint y: 192, endPoint x: 723, endPoint y: 192, distance: 21.0
click at [723, 192] on div at bounding box center [706, 200] width 238 height 209
click at [0, 0] on slot "Confirmar" at bounding box center [0, 0] width 0 height 0
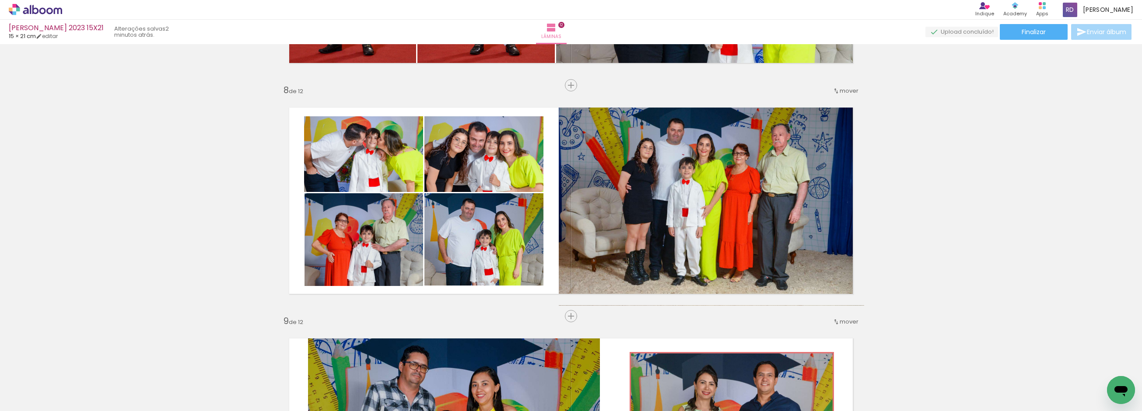
scroll to position [0, 990]
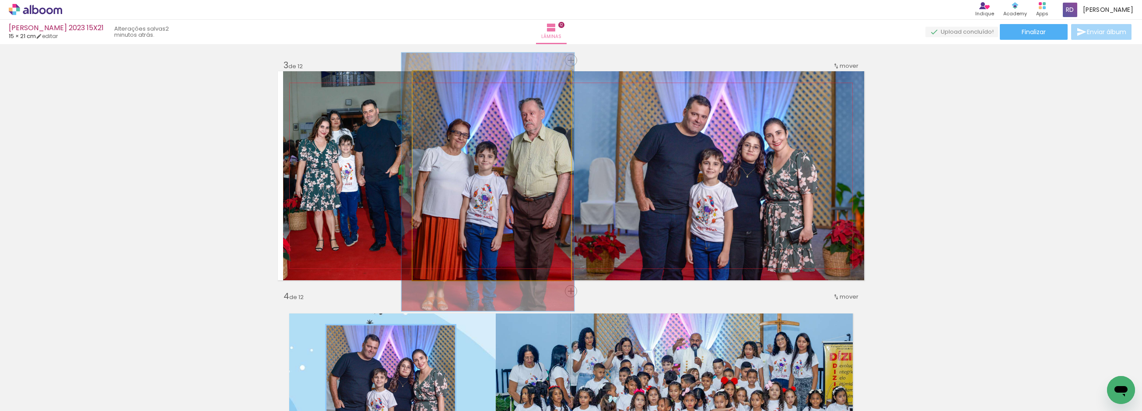
scroll to position [0, 990]
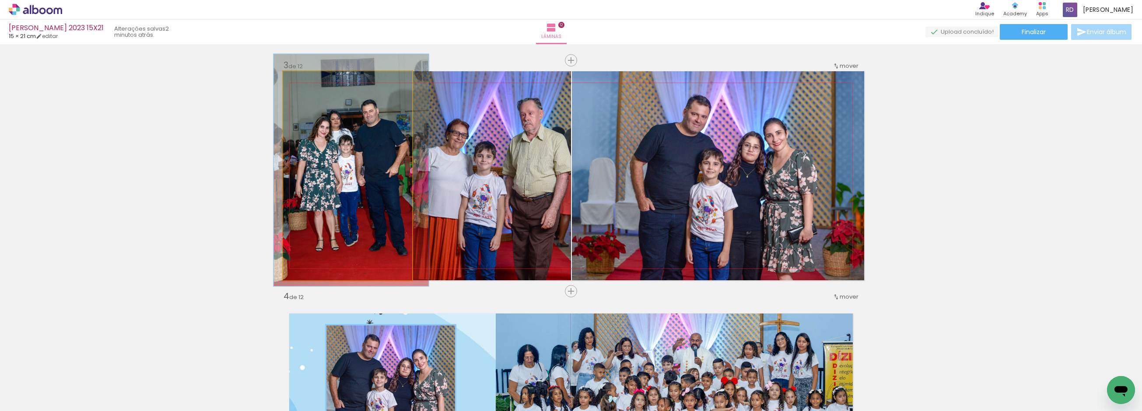
click at [362, 168] on quentale-photo at bounding box center [347, 175] width 129 height 209
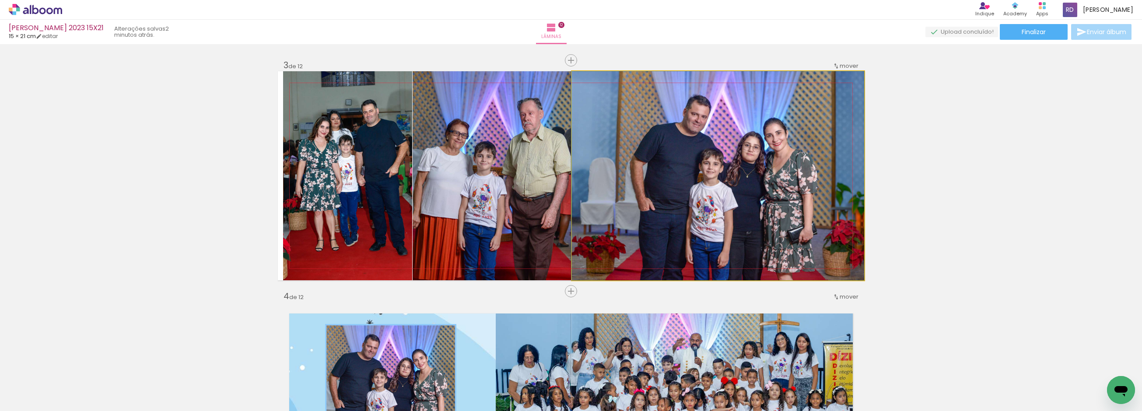
click at [690, 178] on quentale-photo at bounding box center [718, 175] width 292 height 209
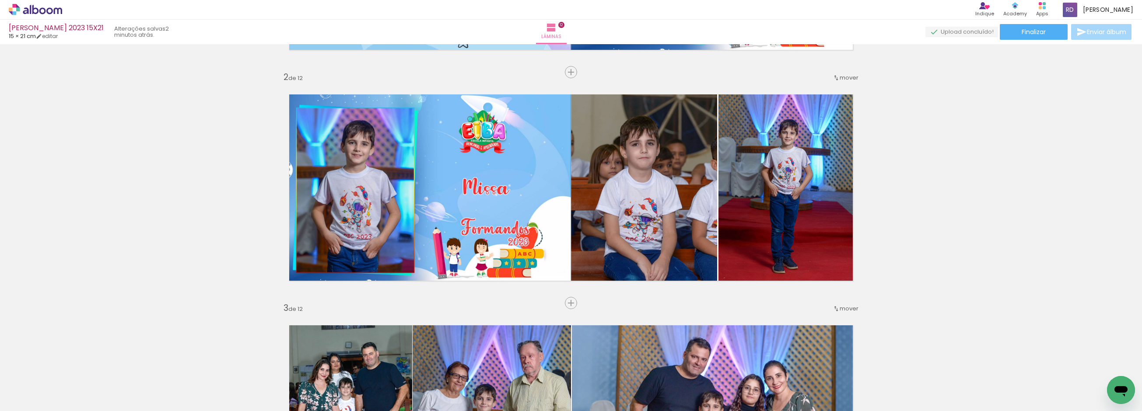
scroll to position [217, 0]
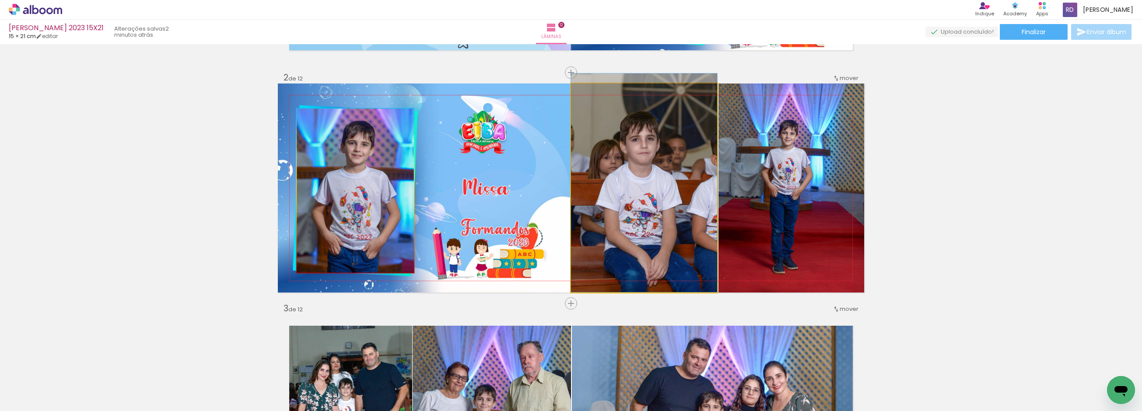
drag, startPoint x: 637, startPoint y: 178, endPoint x: 638, endPoint y: 164, distance: 13.2
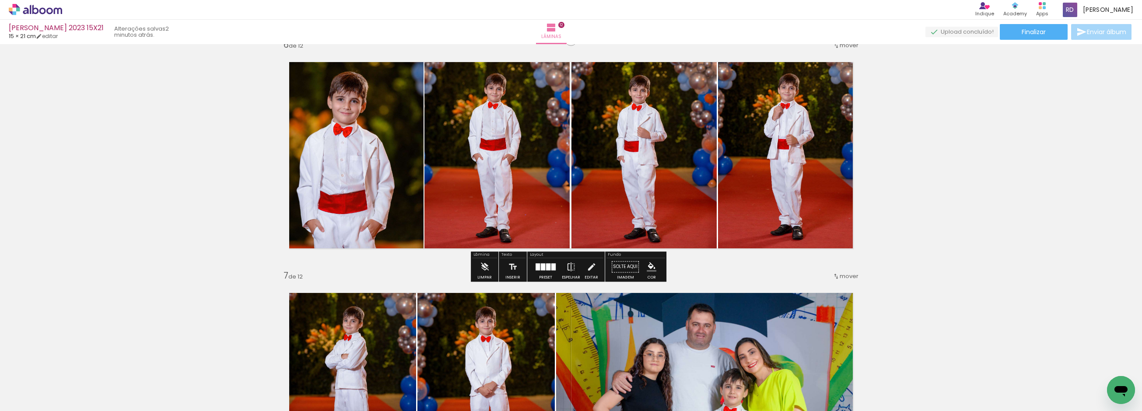
scroll to position [1189, 0]
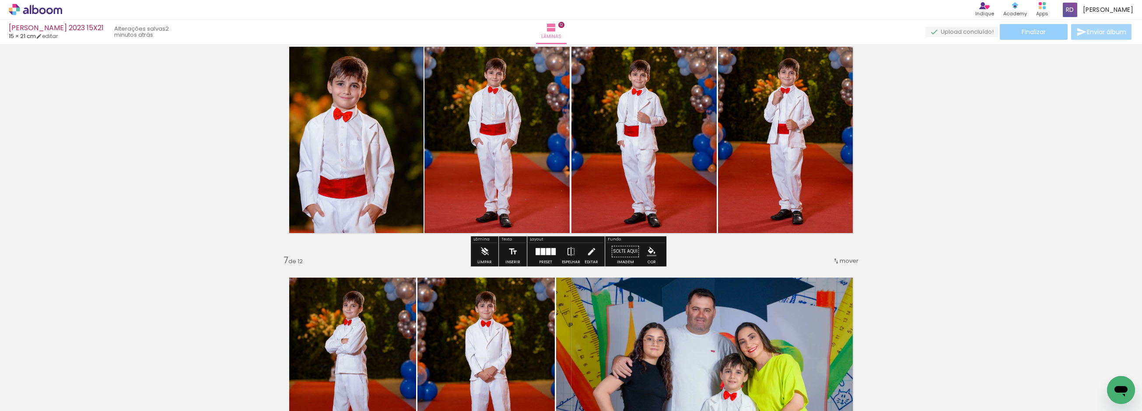
click at [1034, 32] on span "Finalizar" at bounding box center [1033, 32] width 24 height 6
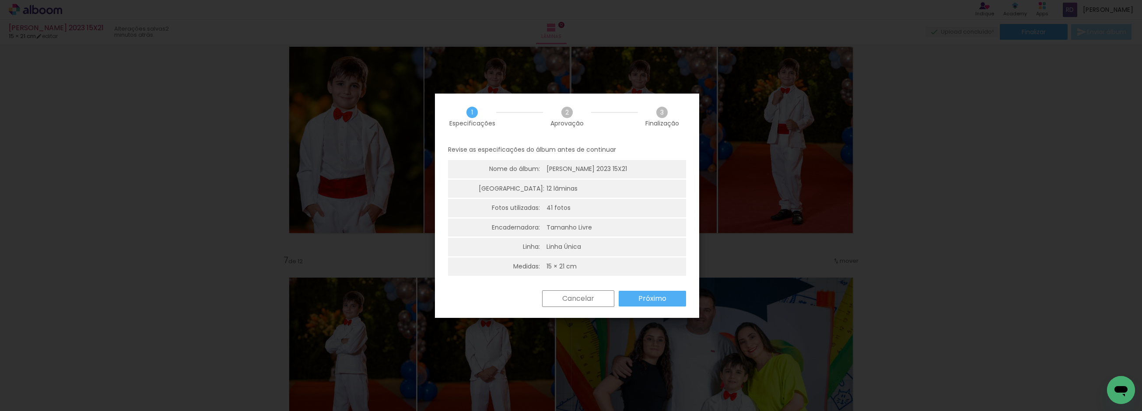
click at [0, 0] on slot "Cancelar" at bounding box center [0, 0] width 0 height 0
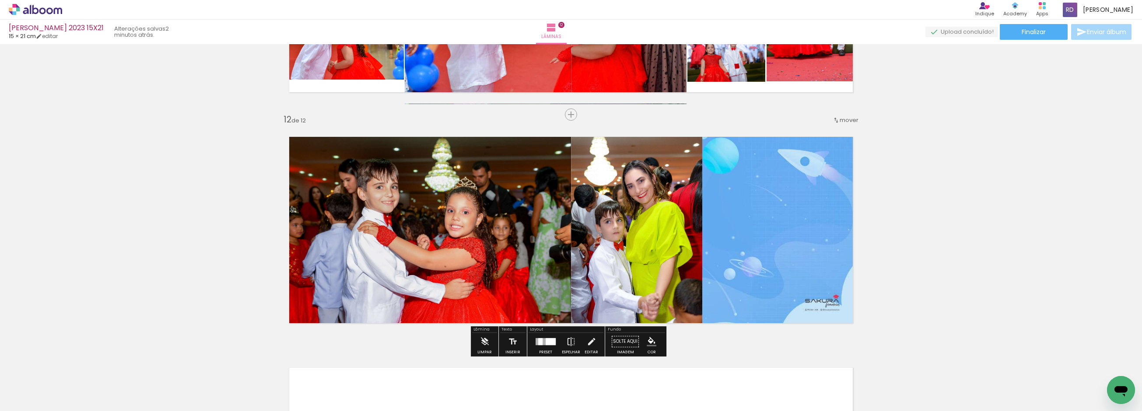
scroll to position [2501, 0]
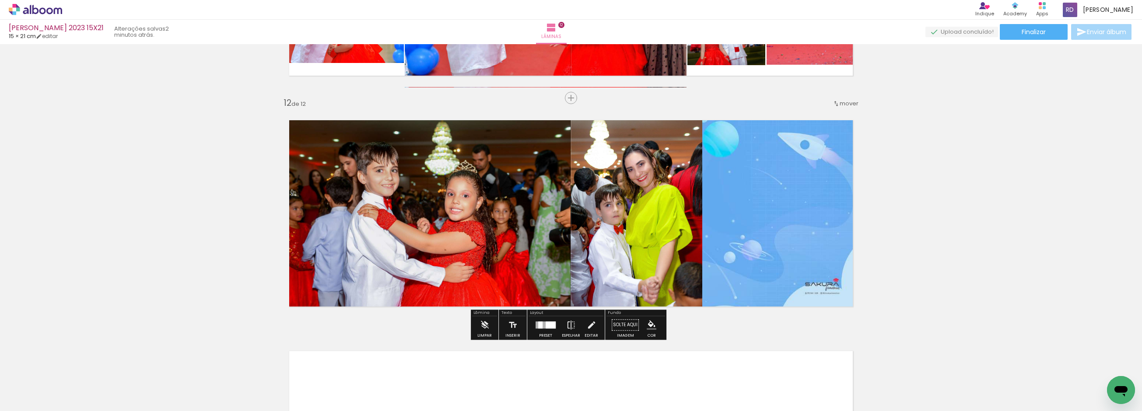
click at [600, 210] on quentale-photo at bounding box center [636, 213] width 132 height 209
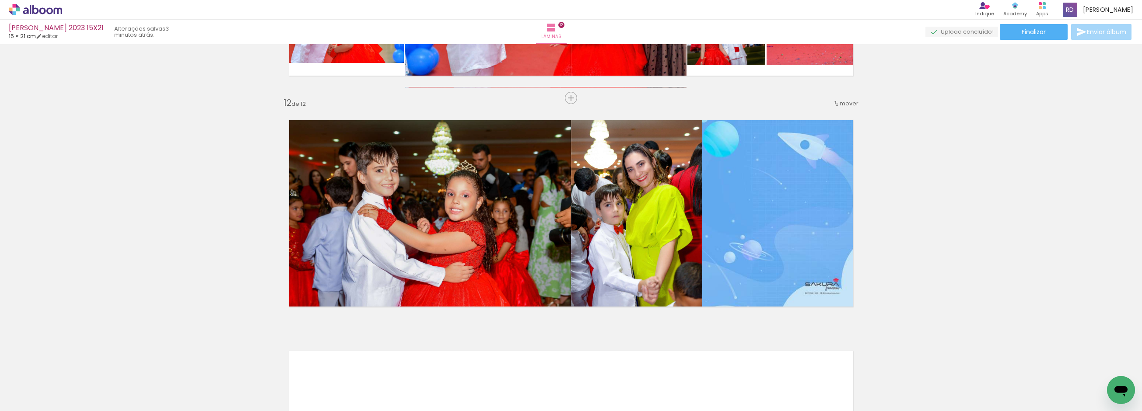
scroll to position [0, 990]
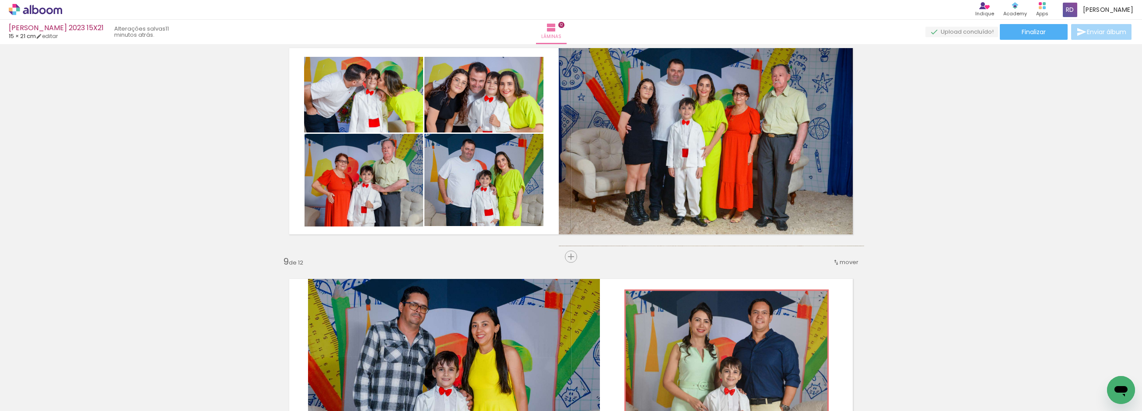
scroll to position [1626, 0]
